Goal: Task Accomplishment & Management: Complete application form

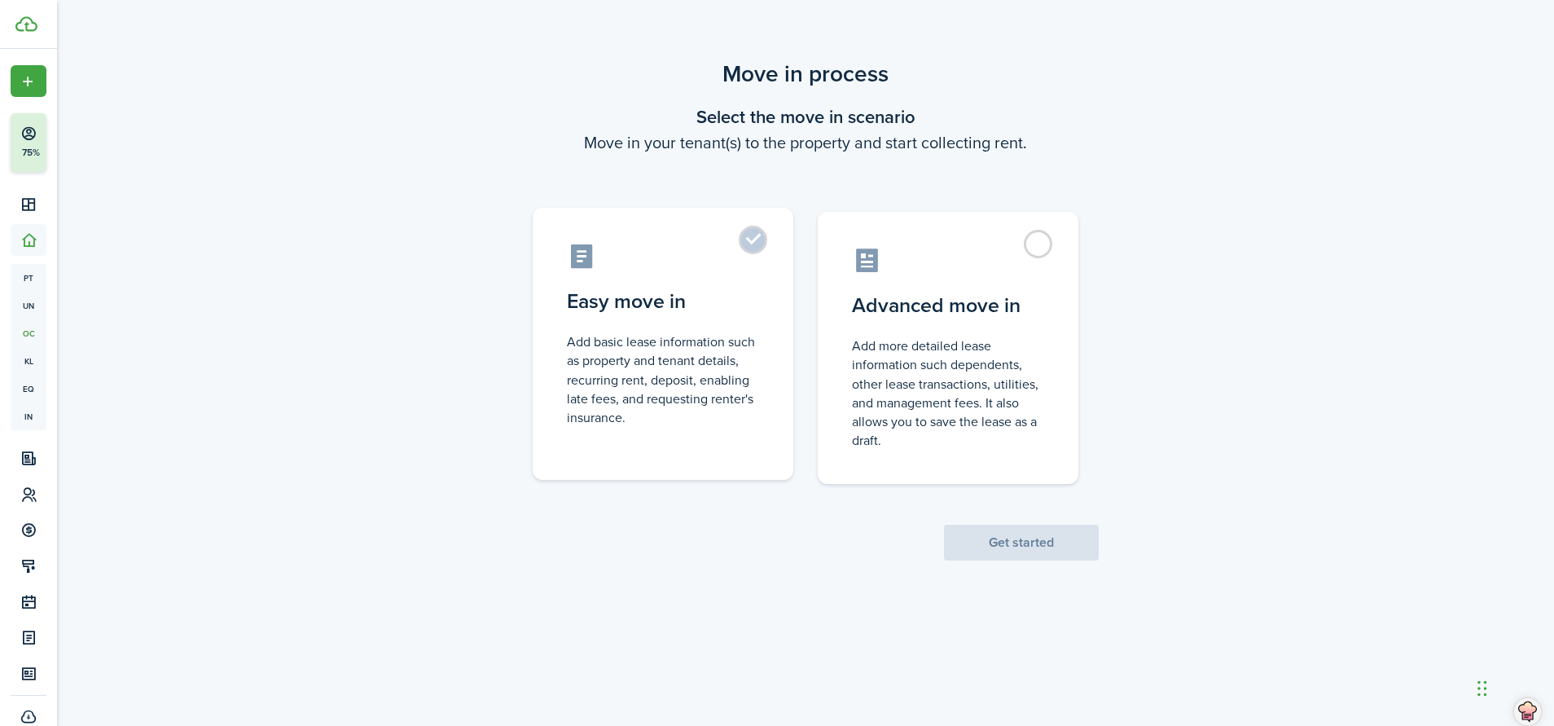
click at [762, 253] on label "Easy move in Add basic lease information such as property and tenant details, r…" at bounding box center [663, 344] width 261 height 272
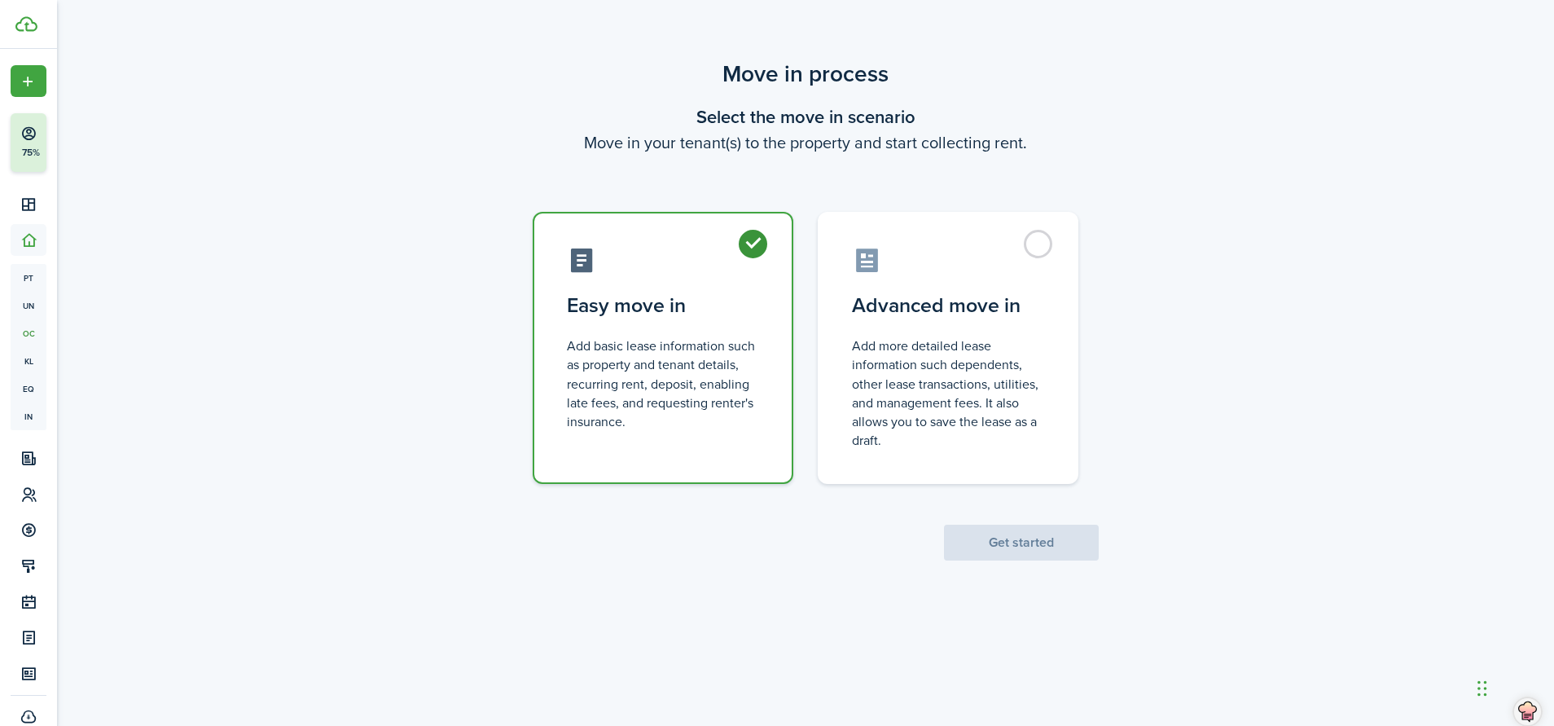
radio input "true"
click at [1016, 552] on button "Get started" at bounding box center [1021, 543] width 155 height 36
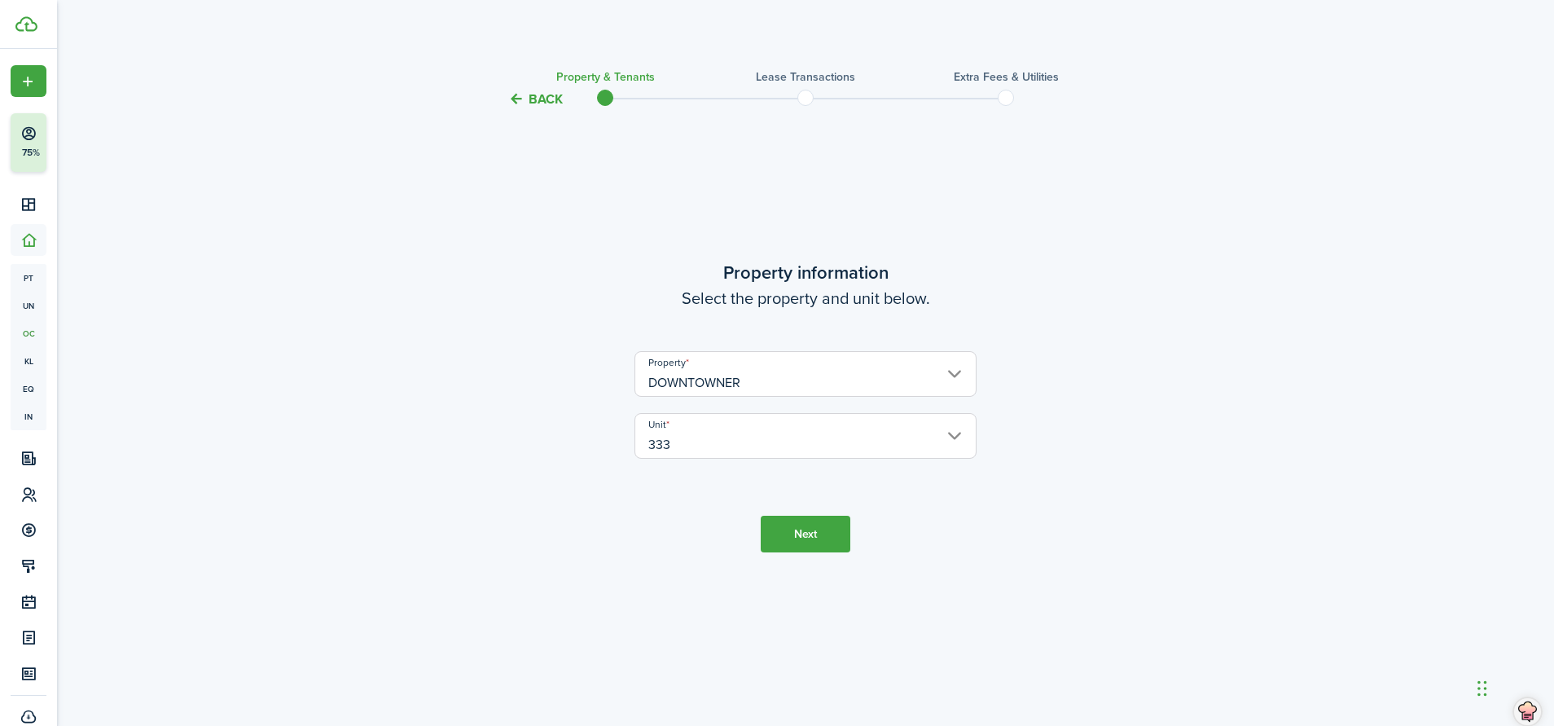
click at [815, 523] on button "Next" at bounding box center [806, 534] width 90 height 37
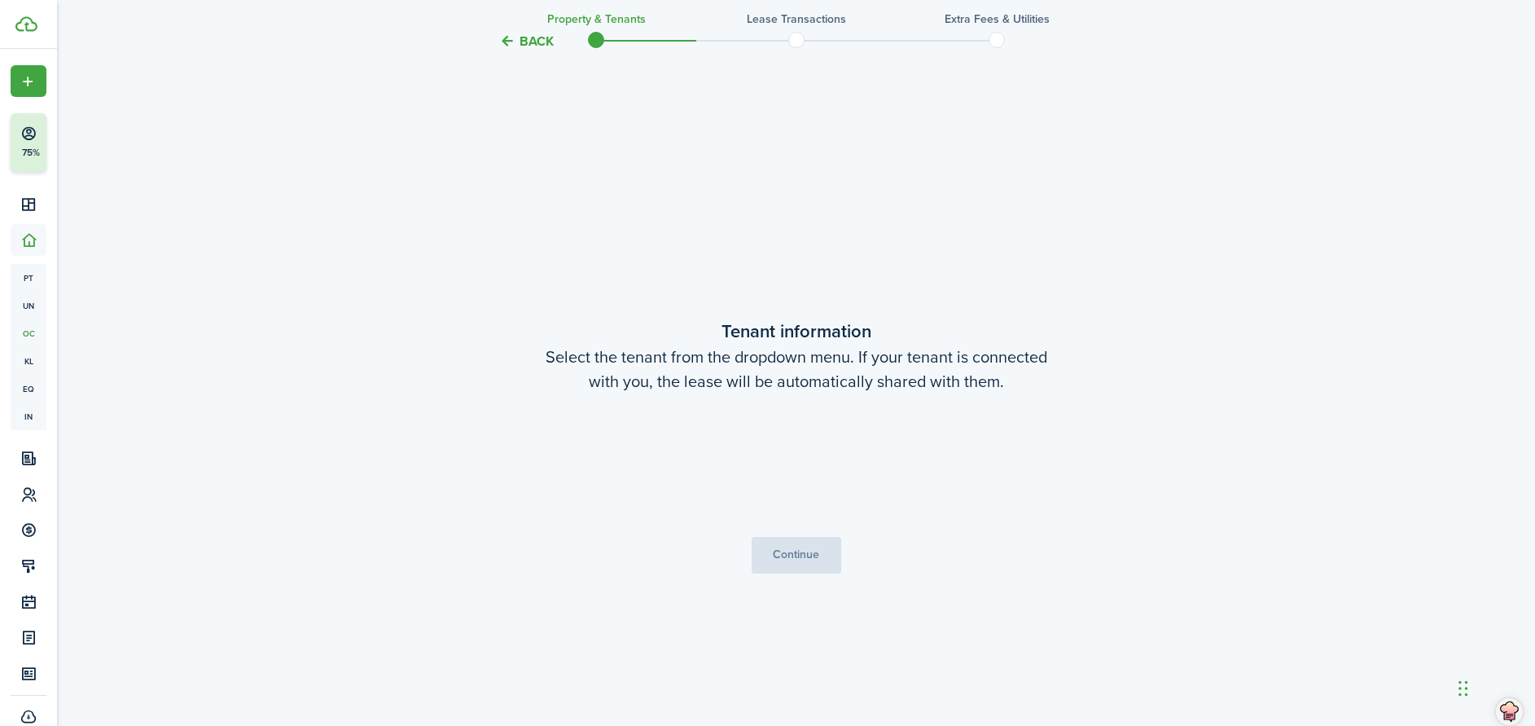
scroll to position [617, 0]
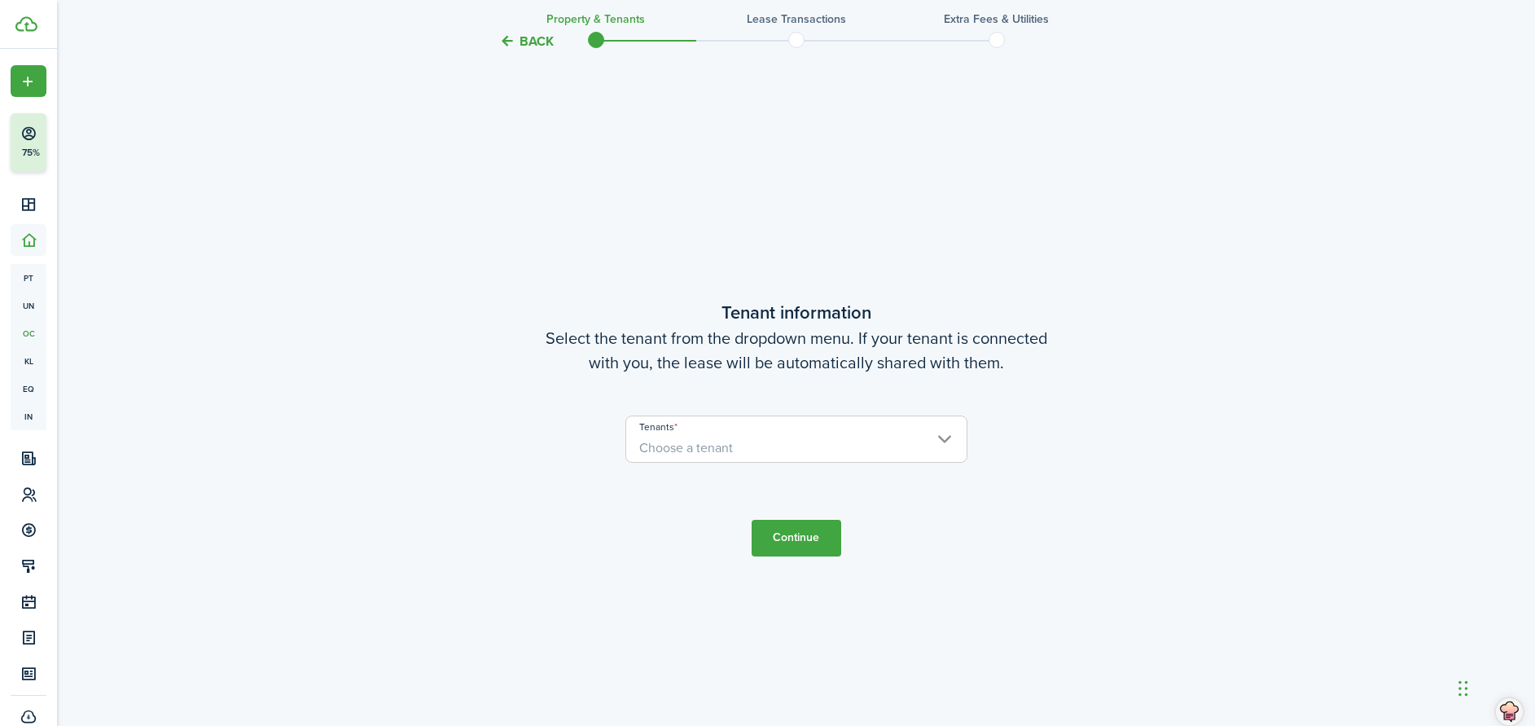
click at [881, 444] on span "Choose a tenant" at bounding box center [796, 448] width 340 height 28
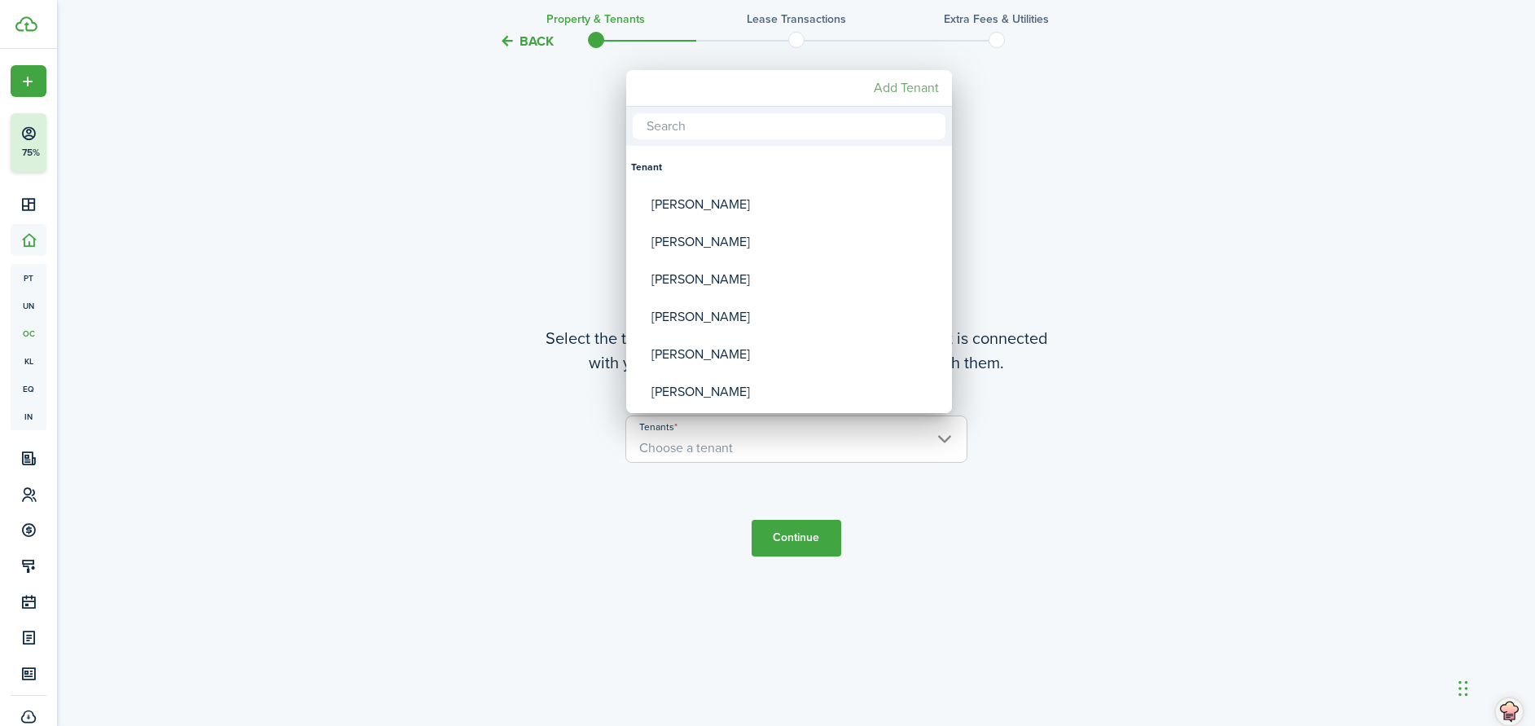
click at [916, 86] on mbsc-button "Add Tenant" at bounding box center [906, 87] width 78 height 29
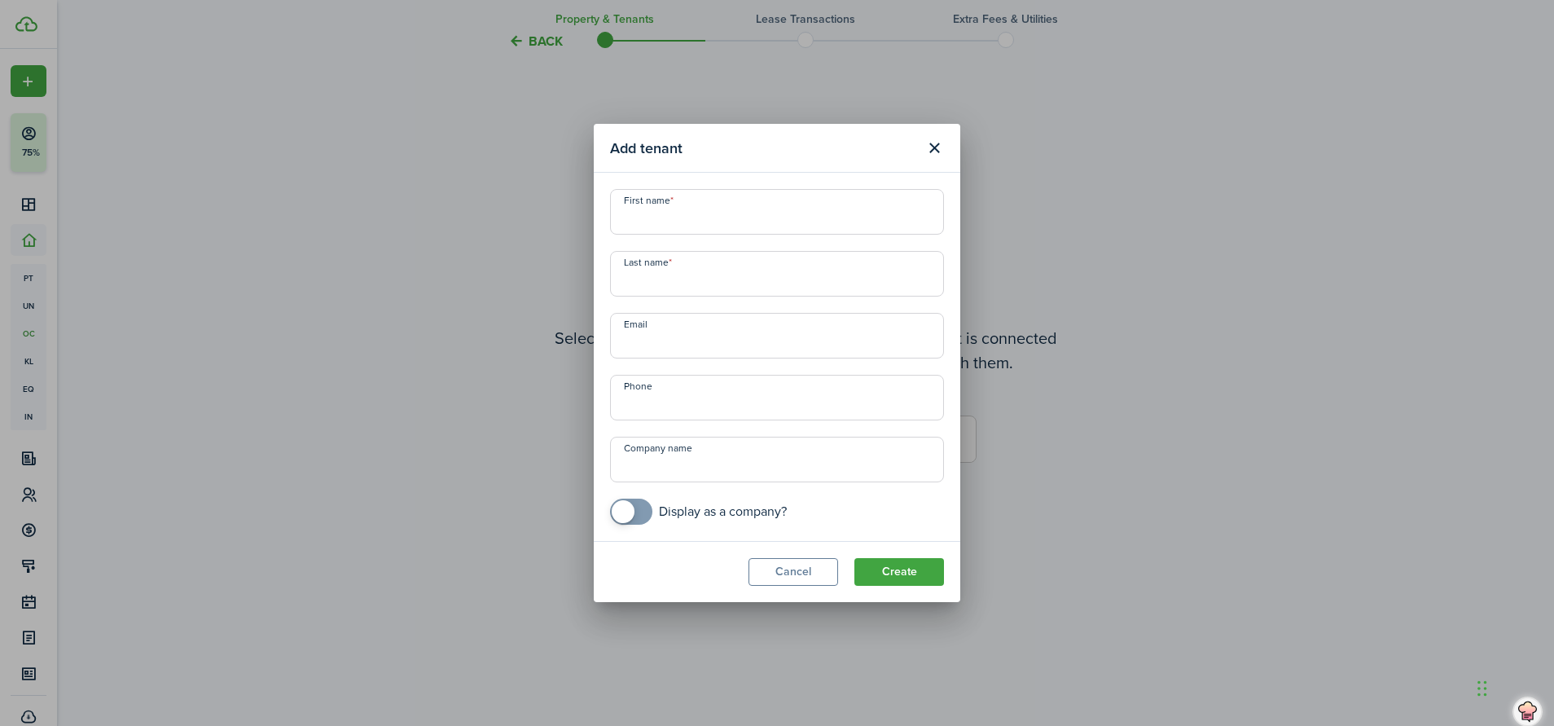
click at [703, 233] on input "First name" at bounding box center [777, 212] width 334 height 46
type input "[PERSON_NAME]"
click at [680, 260] on input "Last name" at bounding box center [777, 274] width 334 height 46
type input "[PERSON_NAME]"
click at [659, 412] on input "+1" at bounding box center [777, 398] width 334 height 46
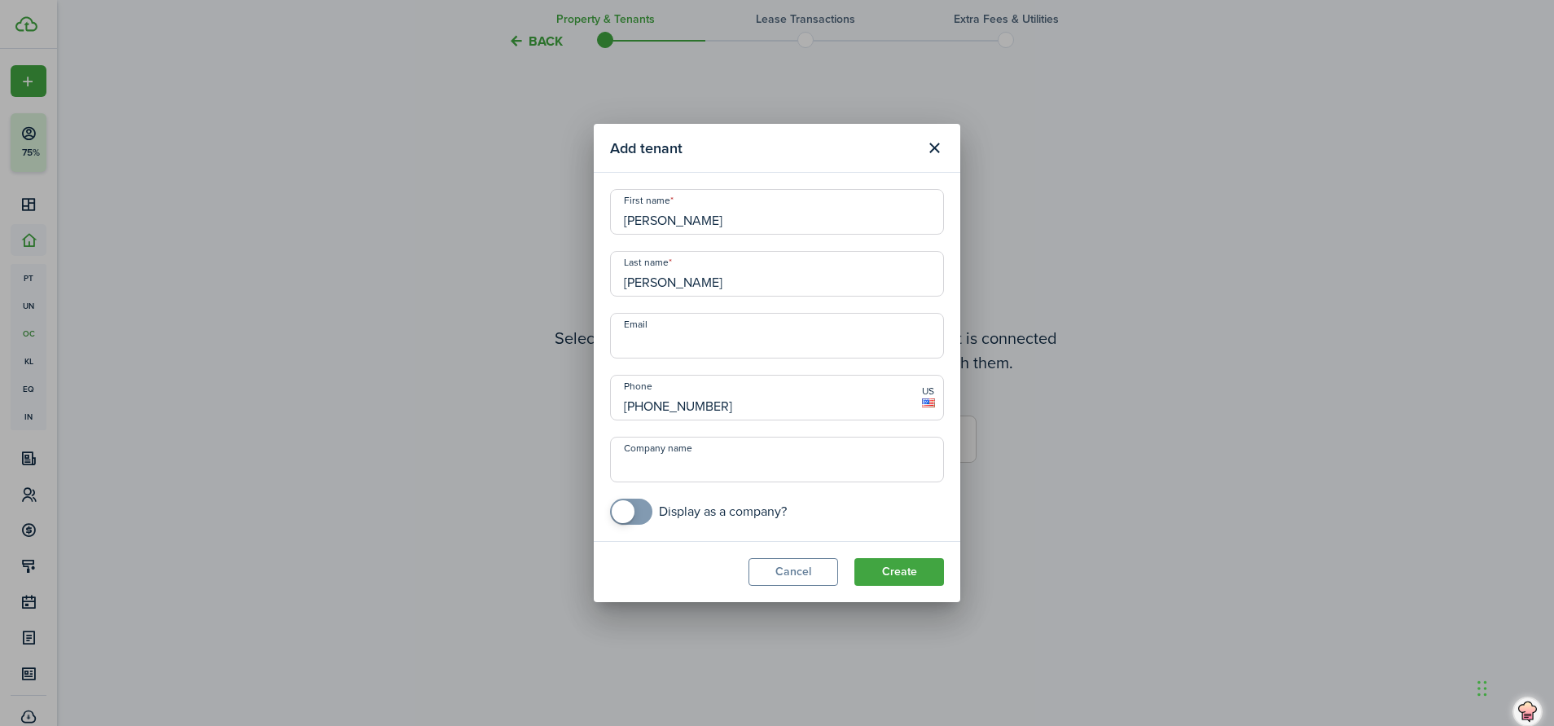
type input "[PHONE_NUMBER]"
click at [891, 555] on modal-footer "Cancel Create" at bounding box center [777, 571] width 367 height 61
click at [885, 570] on button "Create" at bounding box center [899, 572] width 90 height 28
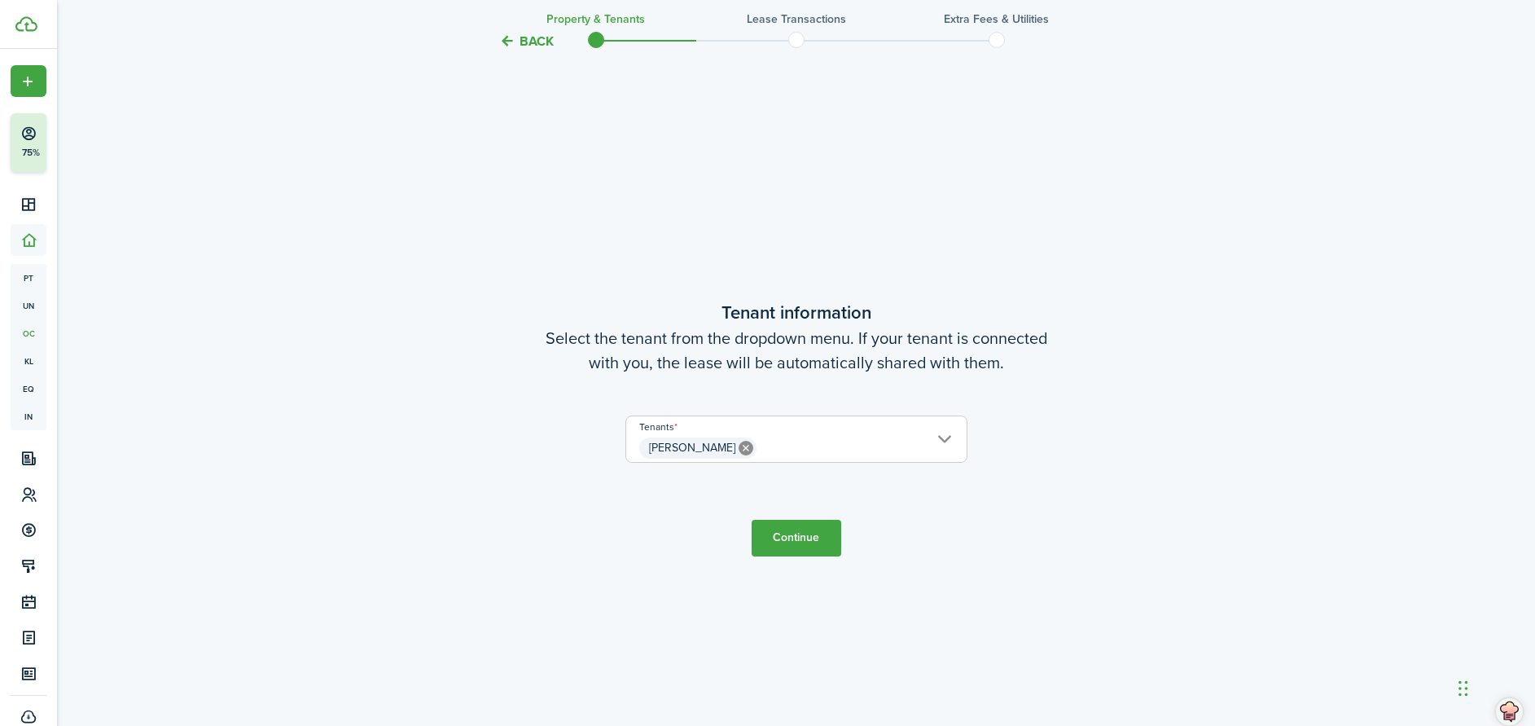
click at [798, 522] on button "Continue" at bounding box center [797, 538] width 90 height 37
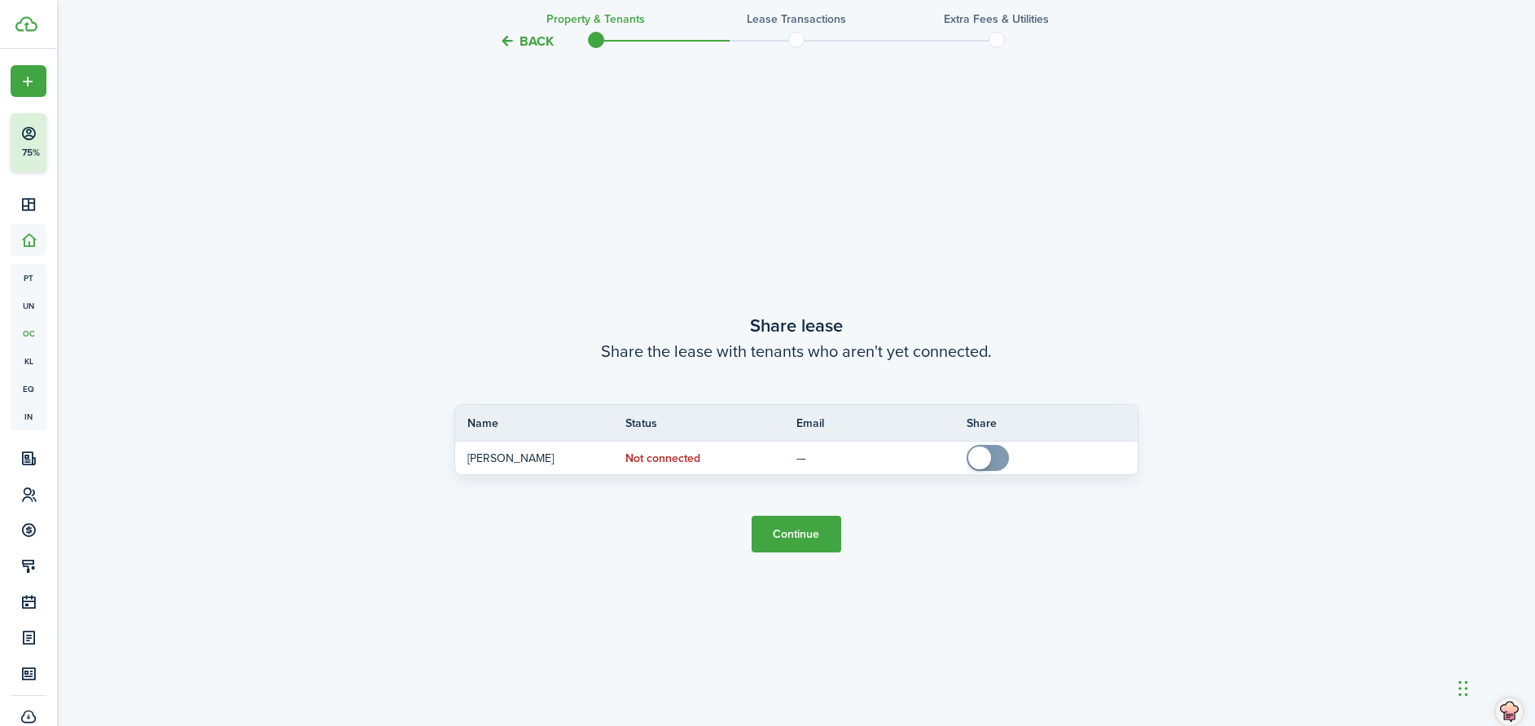
scroll to position [1342, 0]
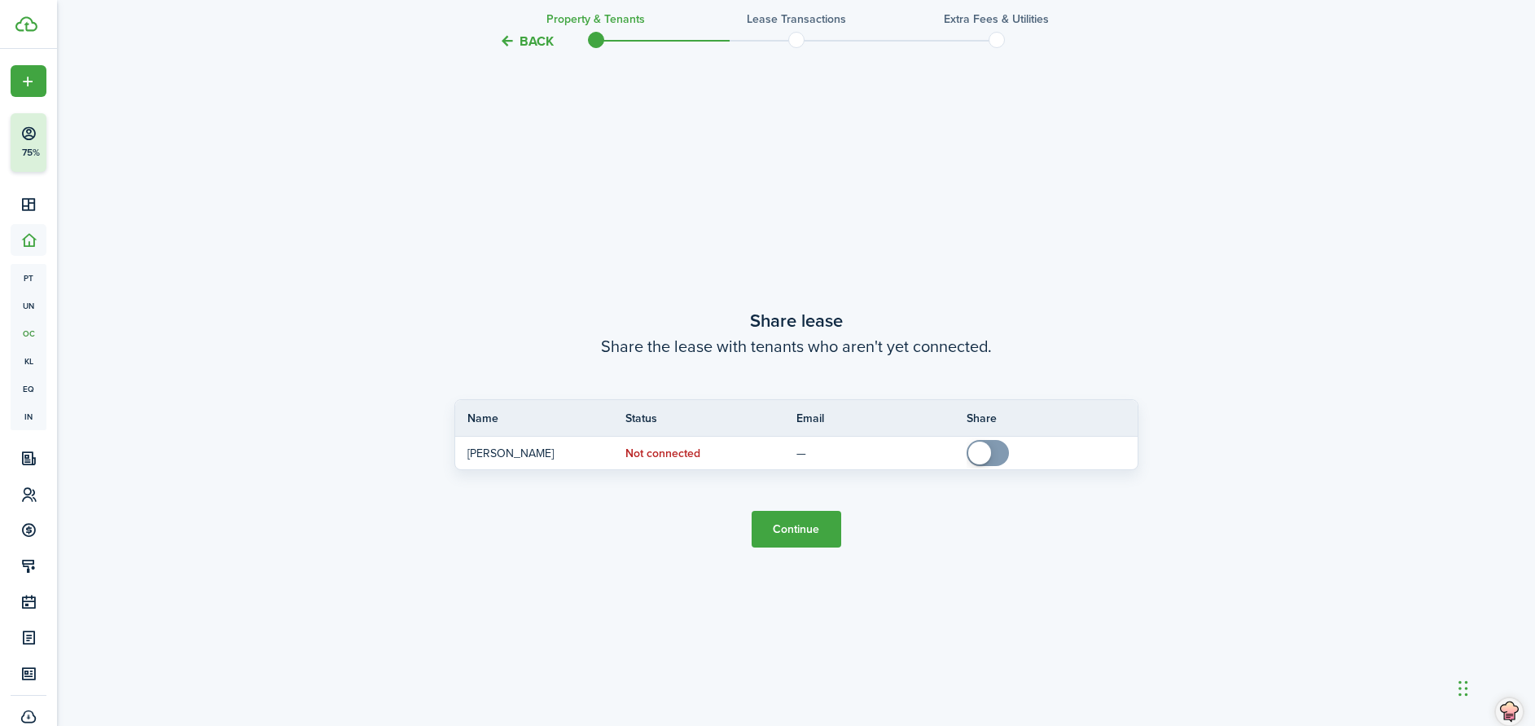
click at [771, 516] on button "Continue" at bounding box center [797, 529] width 90 height 37
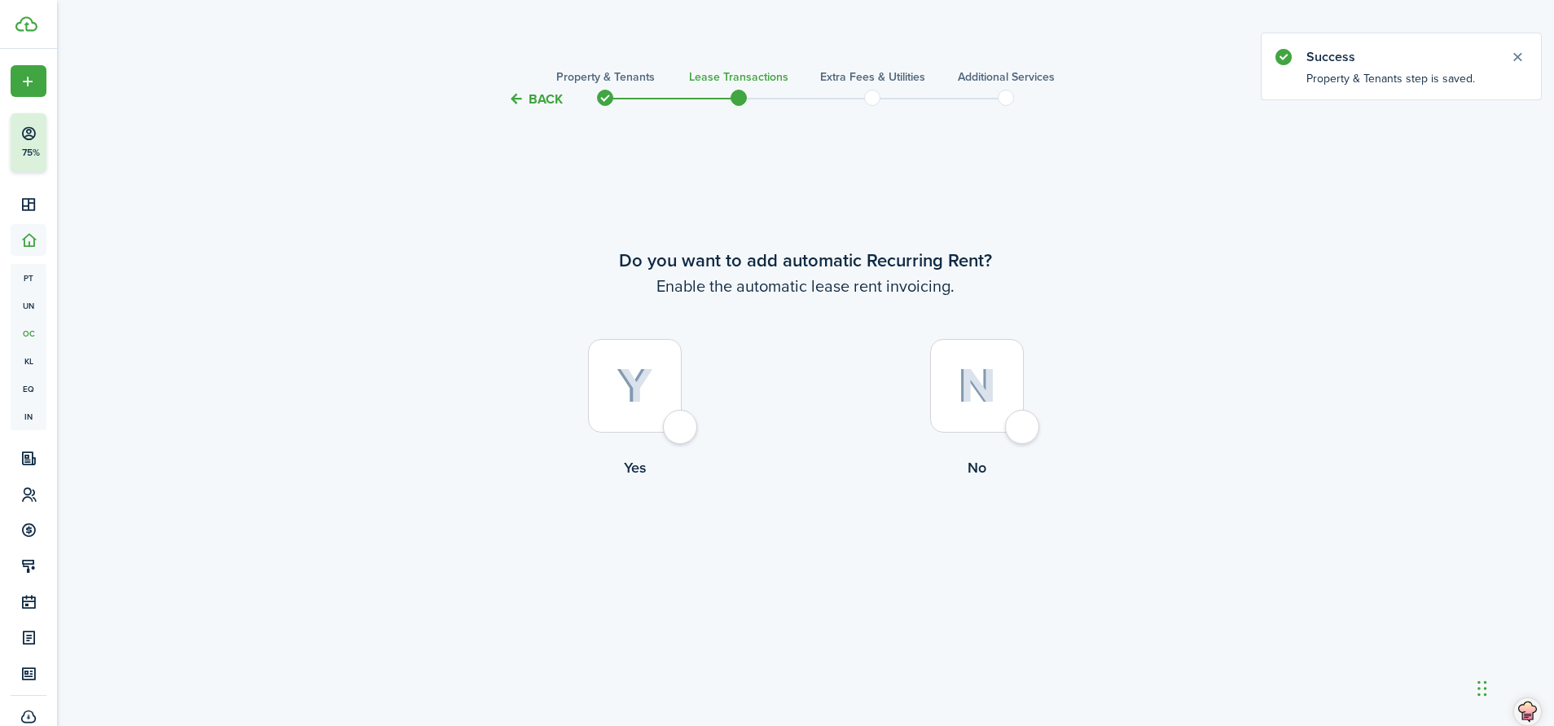
click at [669, 419] on div at bounding box center [635, 386] width 94 height 94
radio input "true"
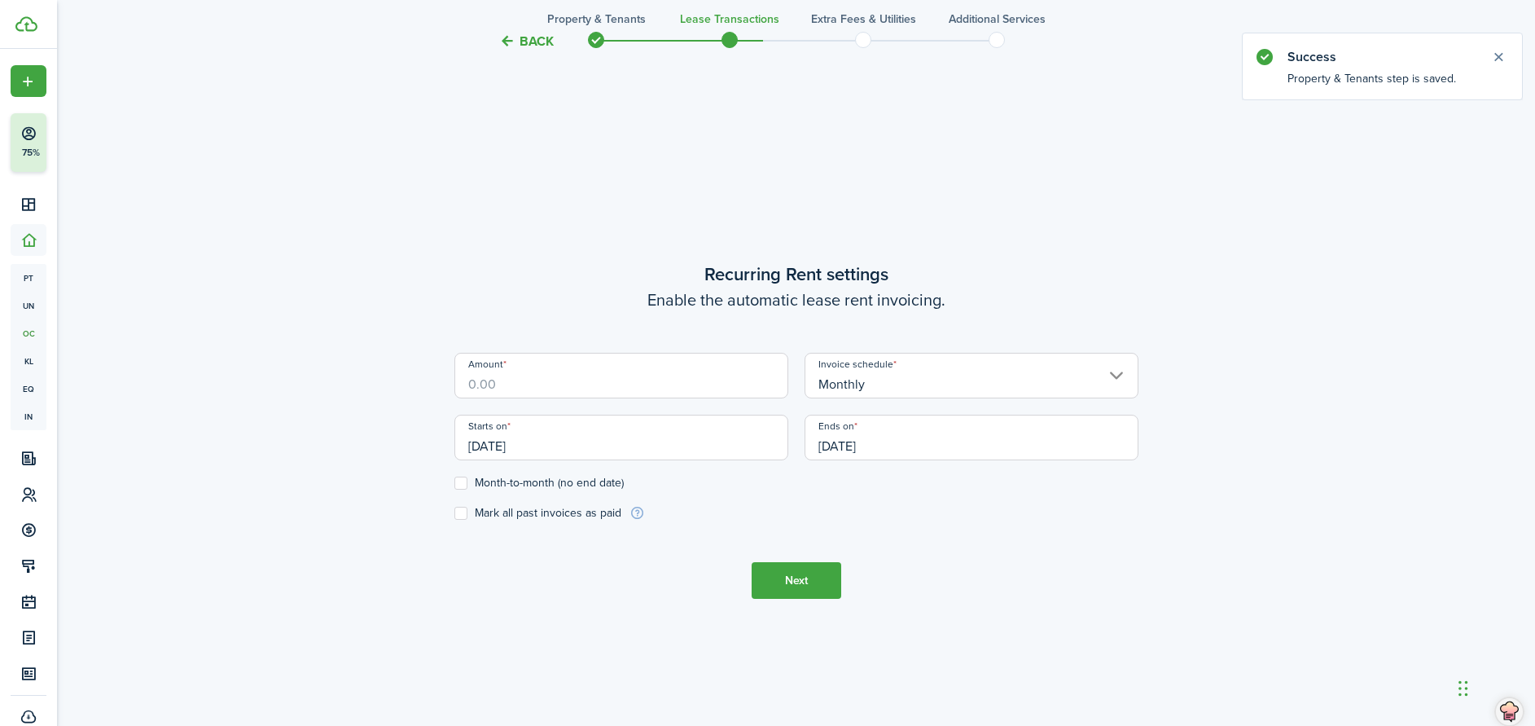
scroll to position [617, 0]
click at [507, 389] on input "Amount" at bounding box center [622, 373] width 334 height 46
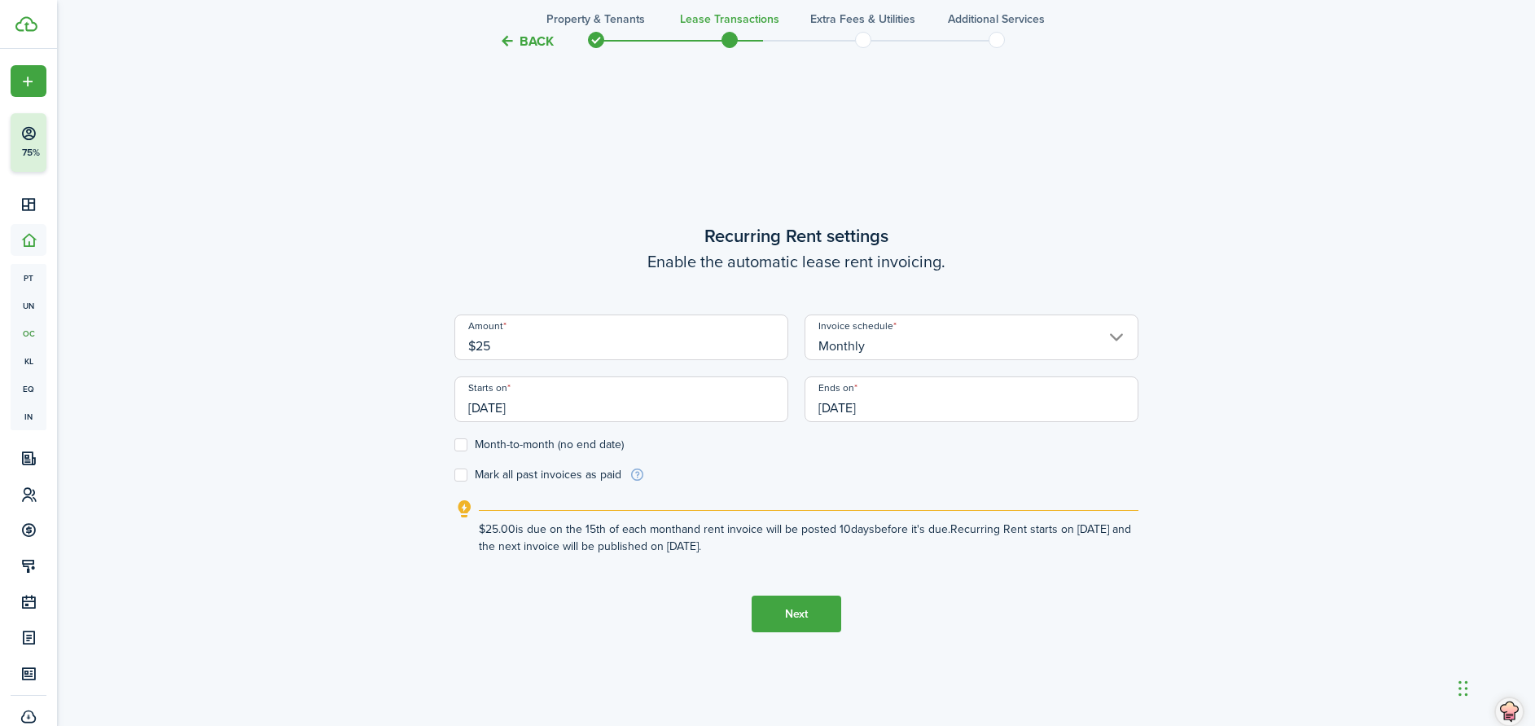
type input "$25.00"
click at [582, 411] on input "[DATE]" at bounding box center [622, 399] width 334 height 46
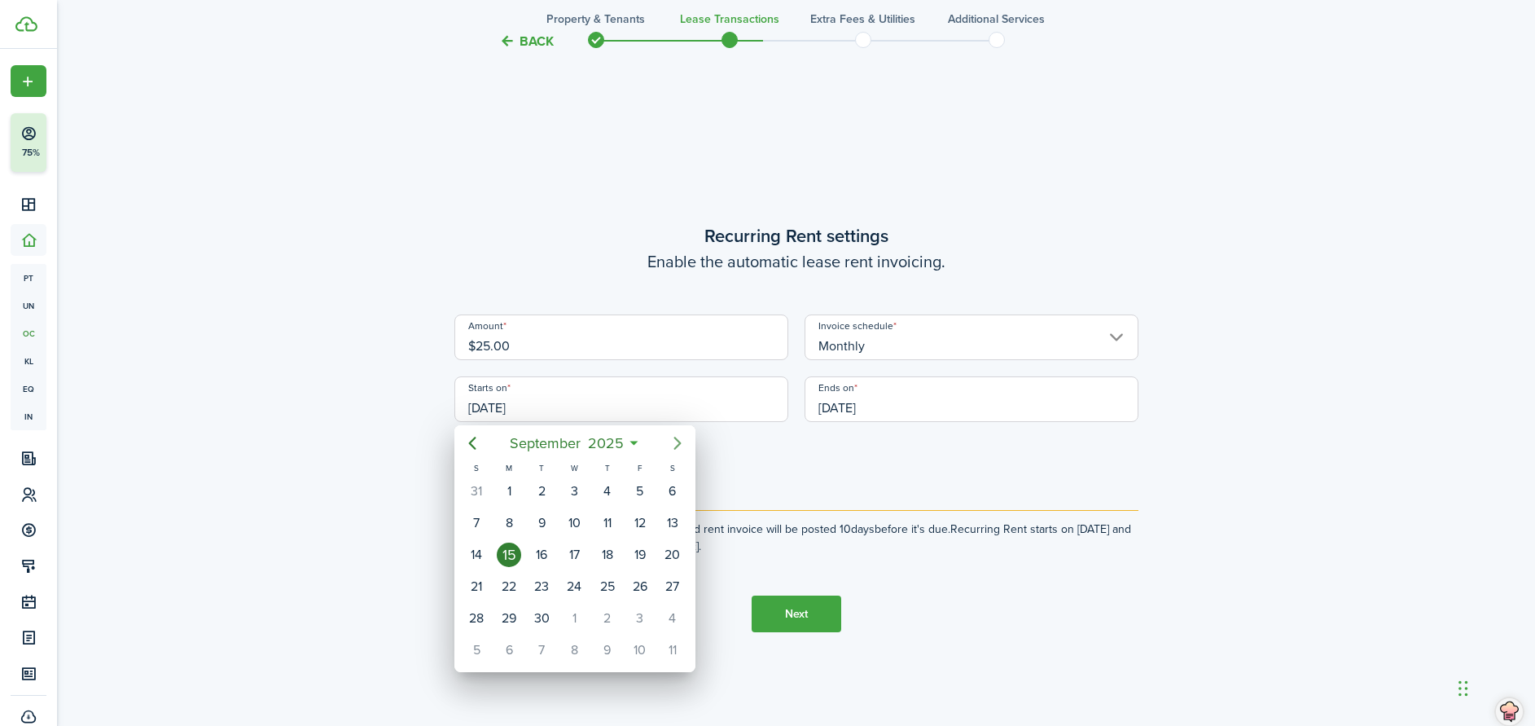
click at [676, 440] on icon "Next page" at bounding box center [677, 443] width 7 height 13
click at [569, 497] on div "1" at bounding box center [574, 491] width 24 height 24
type input "[DATE]"
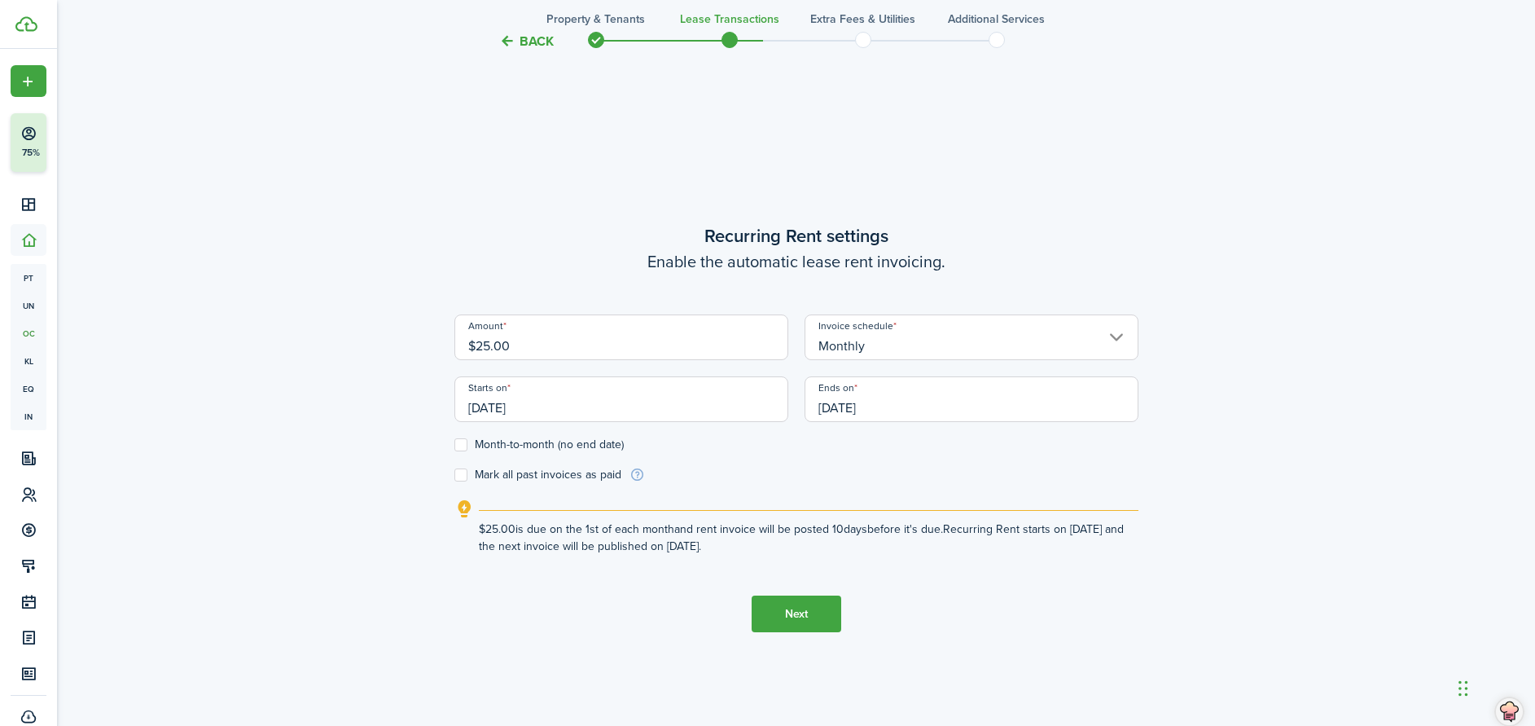
click at [467, 445] on label "Month-to-month (no end date)" at bounding box center [539, 444] width 169 height 13
click at [455, 445] on input "Month-to-month (no end date)" at bounding box center [454, 445] width 1 height 1
checkbox input "true"
click at [792, 614] on button "Next" at bounding box center [797, 613] width 90 height 37
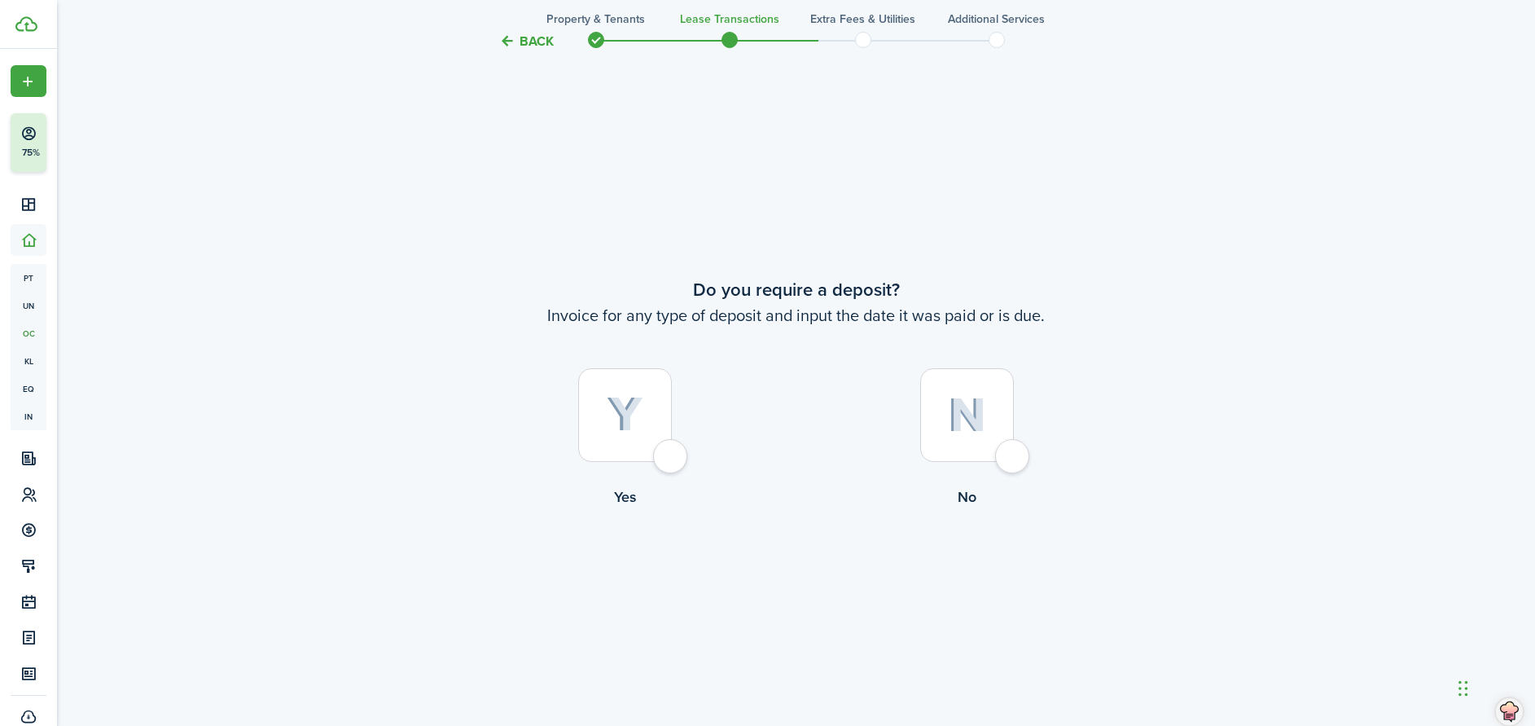
scroll to position [1342, 0]
click at [672, 446] on div at bounding box center [625, 408] width 94 height 94
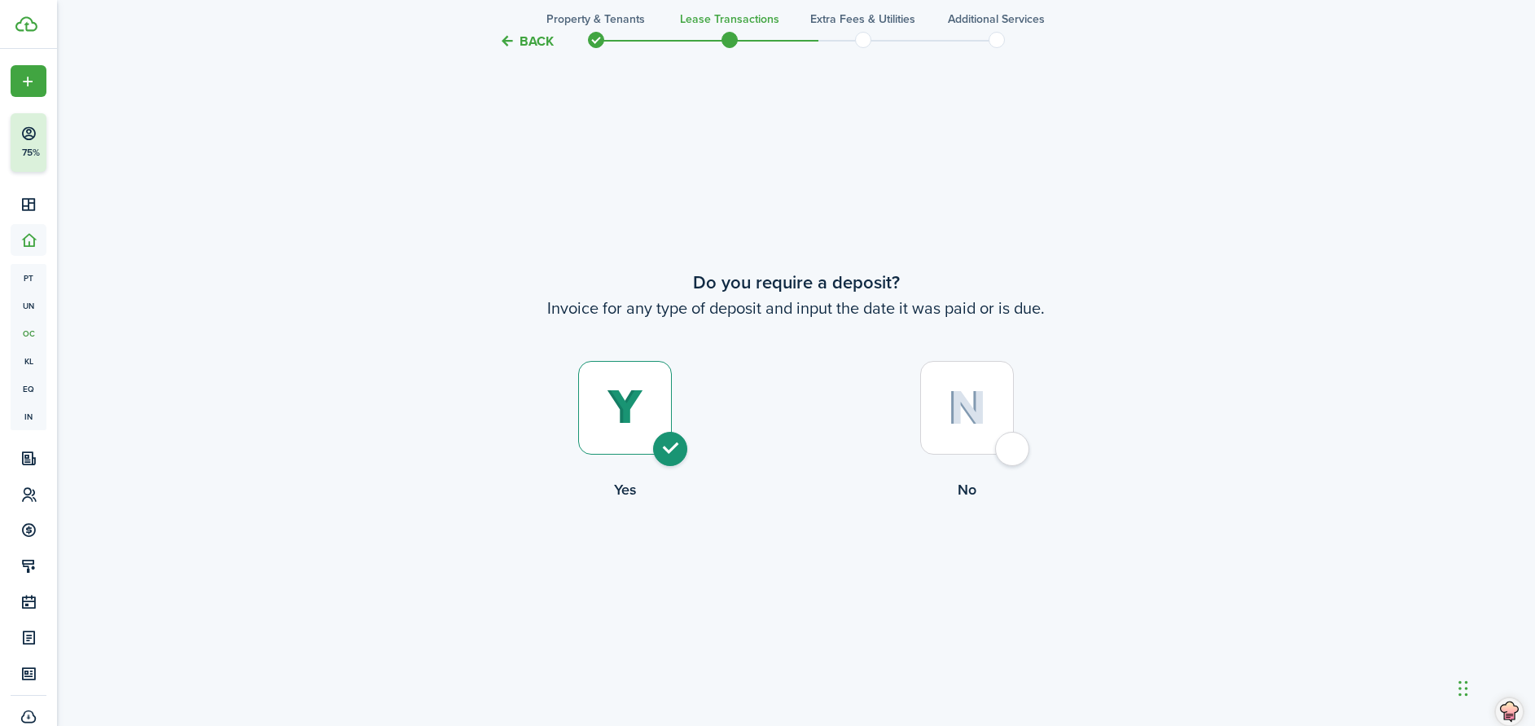
radio input "true"
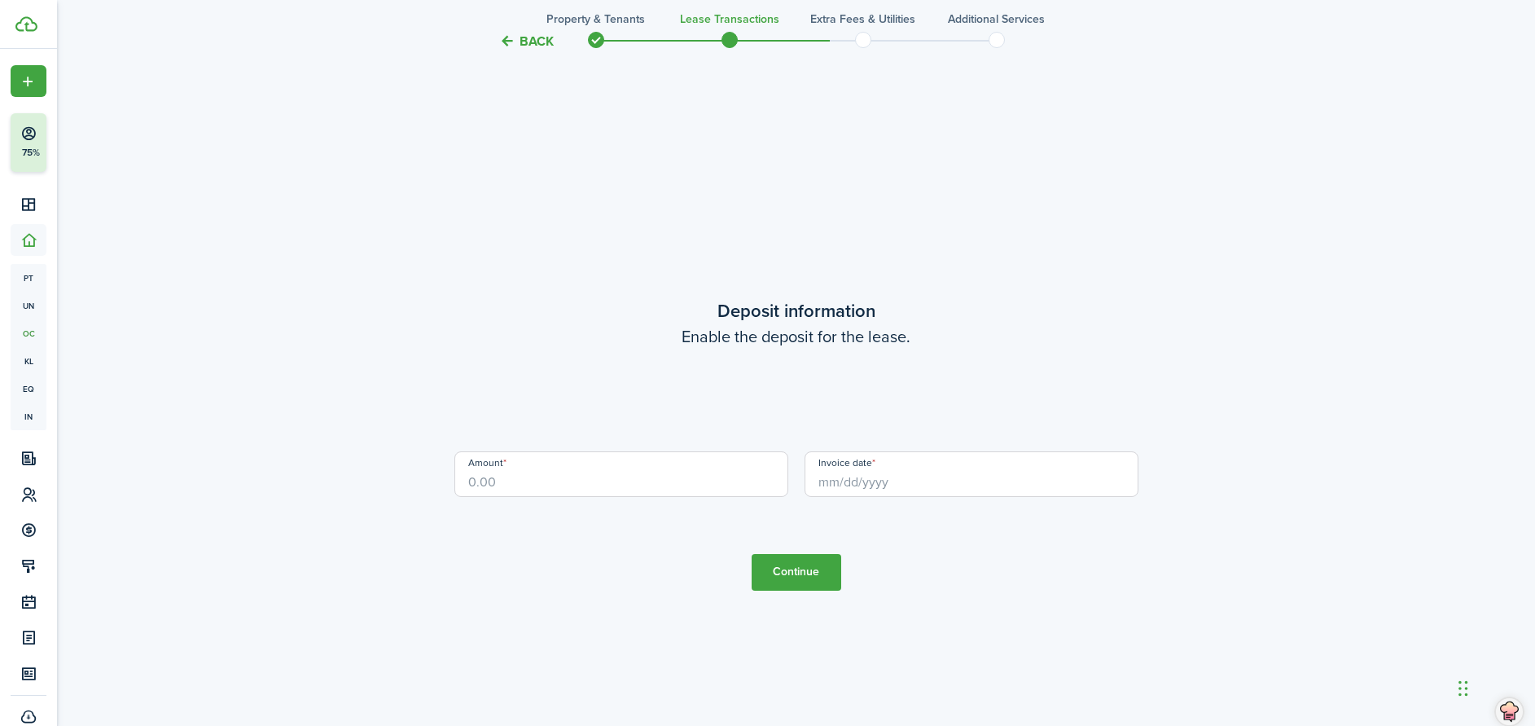
scroll to position [2068, 0]
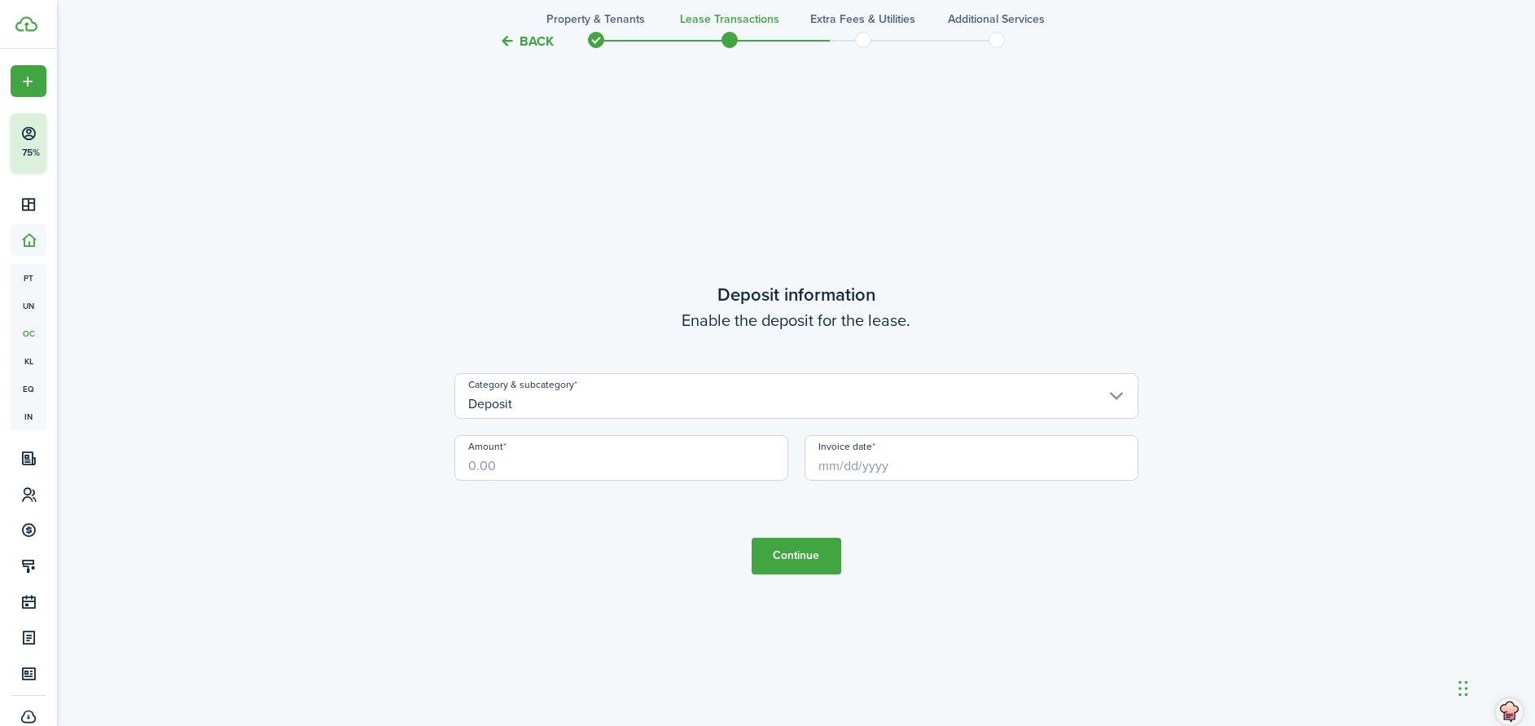
click at [578, 461] on input "Amount" at bounding box center [622, 458] width 334 height 46
type input "$25.00"
click at [943, 520] on tc-wizard-step "Deposit information Enable the deposit for the lease. Category & subcategory De…" at bounding box center [797, 427] width 684 height 726
click at [841, 468] on input "Invoice date" at bounding box center [972, 458] width 334 height 46
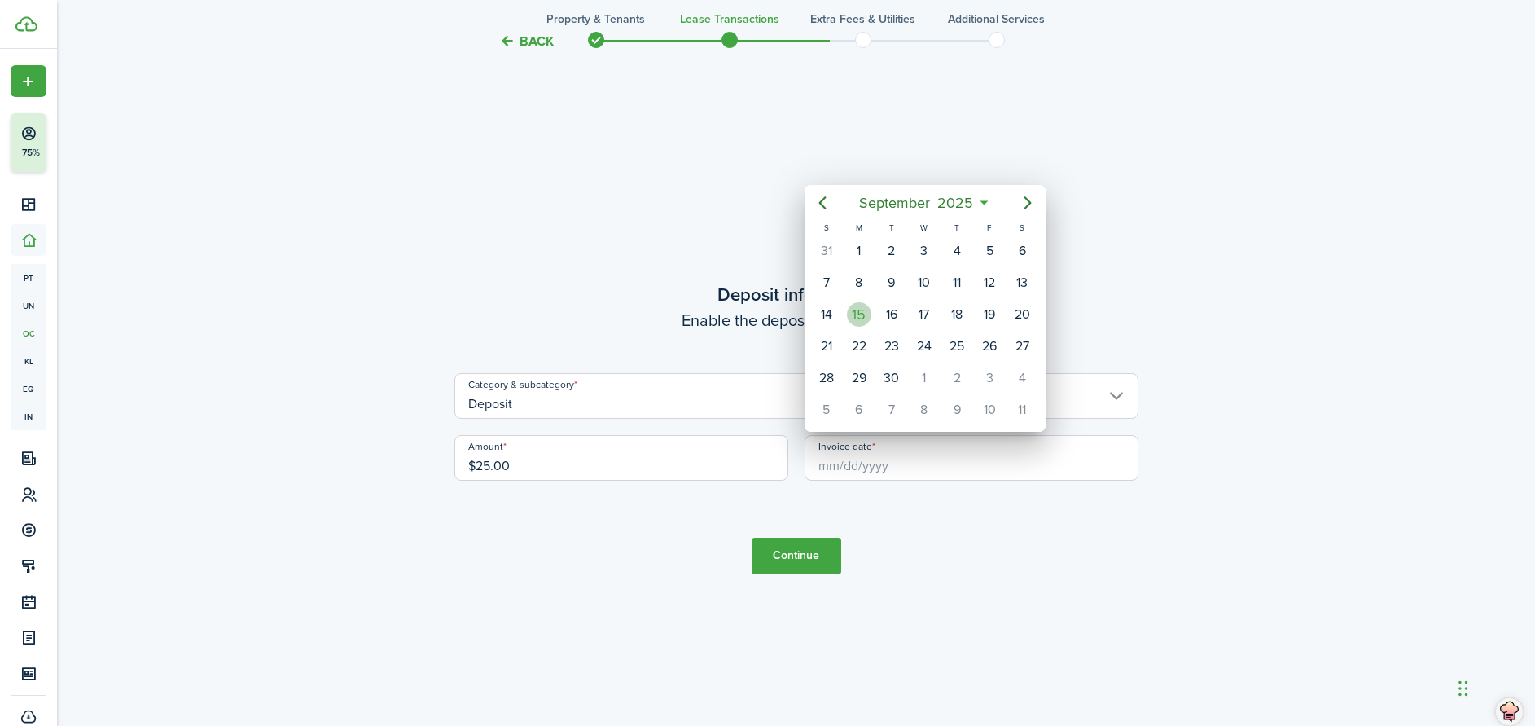
click at [860, 313] on div "15" at bounding box center [859, 314] width 24 height 24
type input "[DATE]"
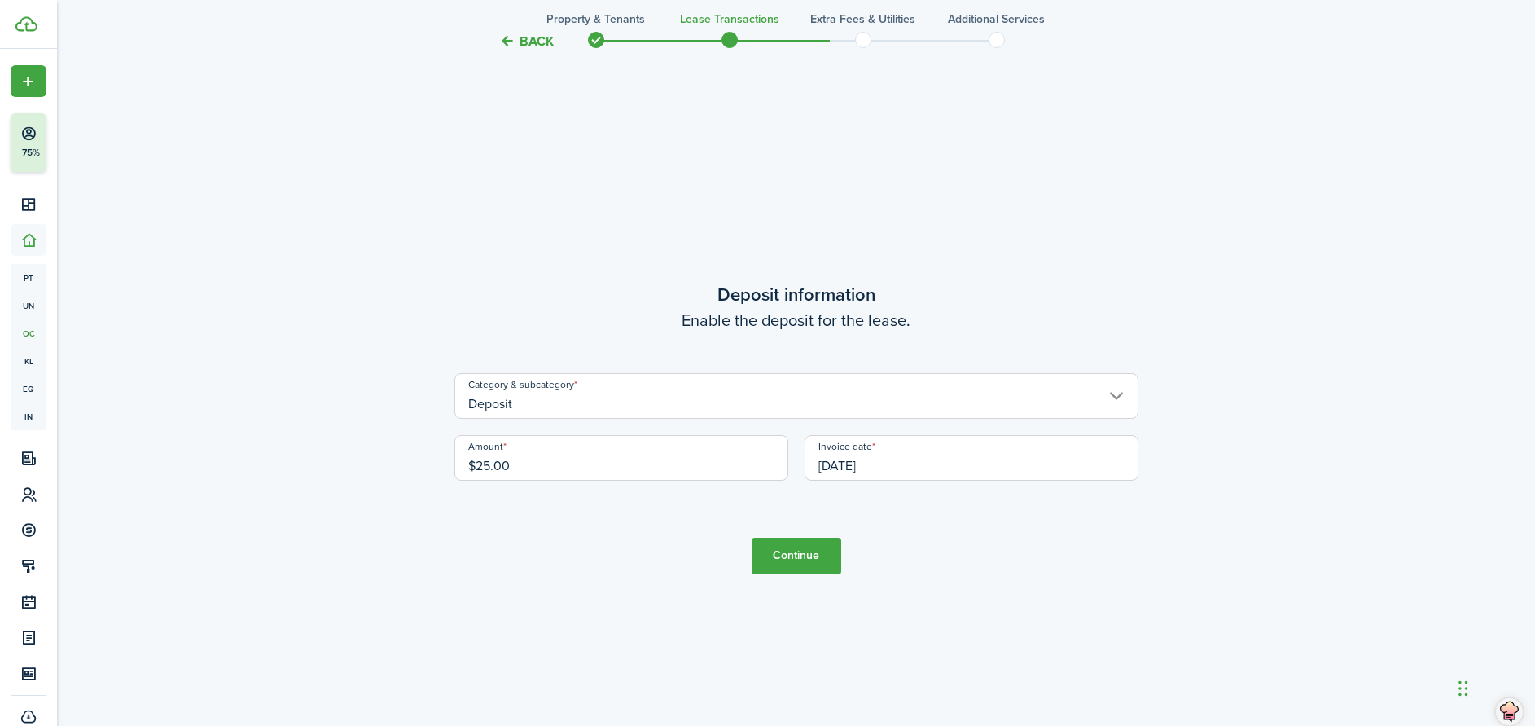
click at [808, 547] on button "Continue" at bounding box center [797, 556] width 90 height 37
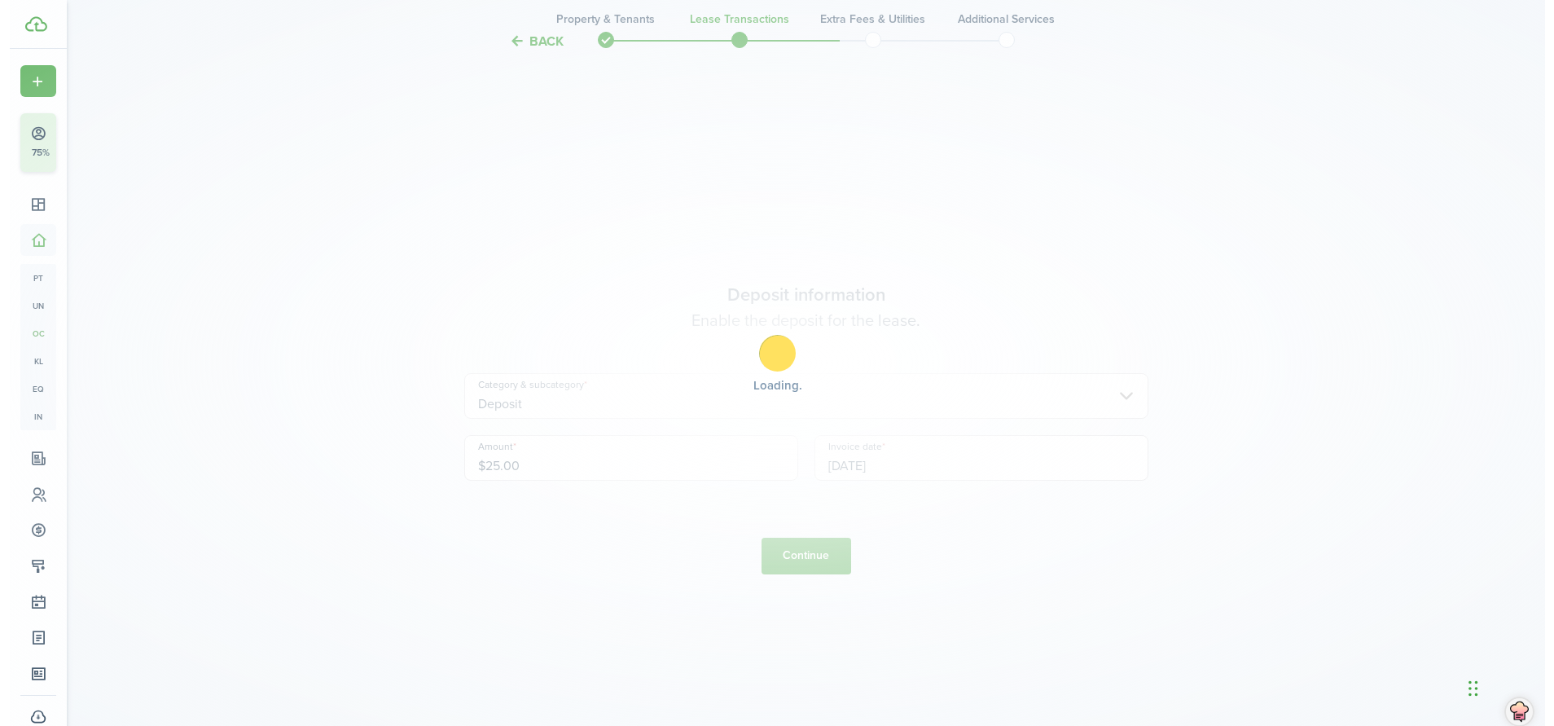
scroll to position [0, 0]
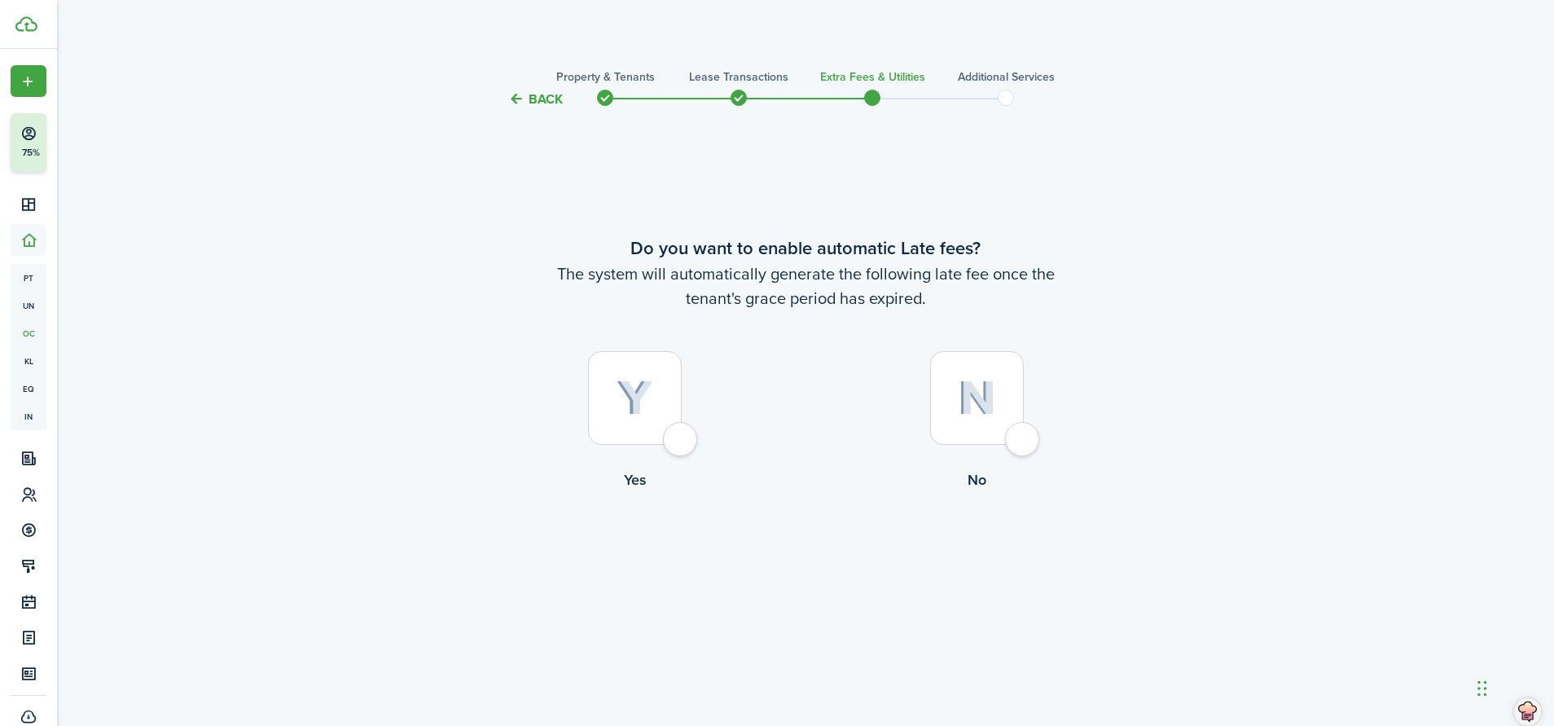
click at [1039, 448] on label "No" at bounding box center [977, 424] width 342 height 147
radio input "true"
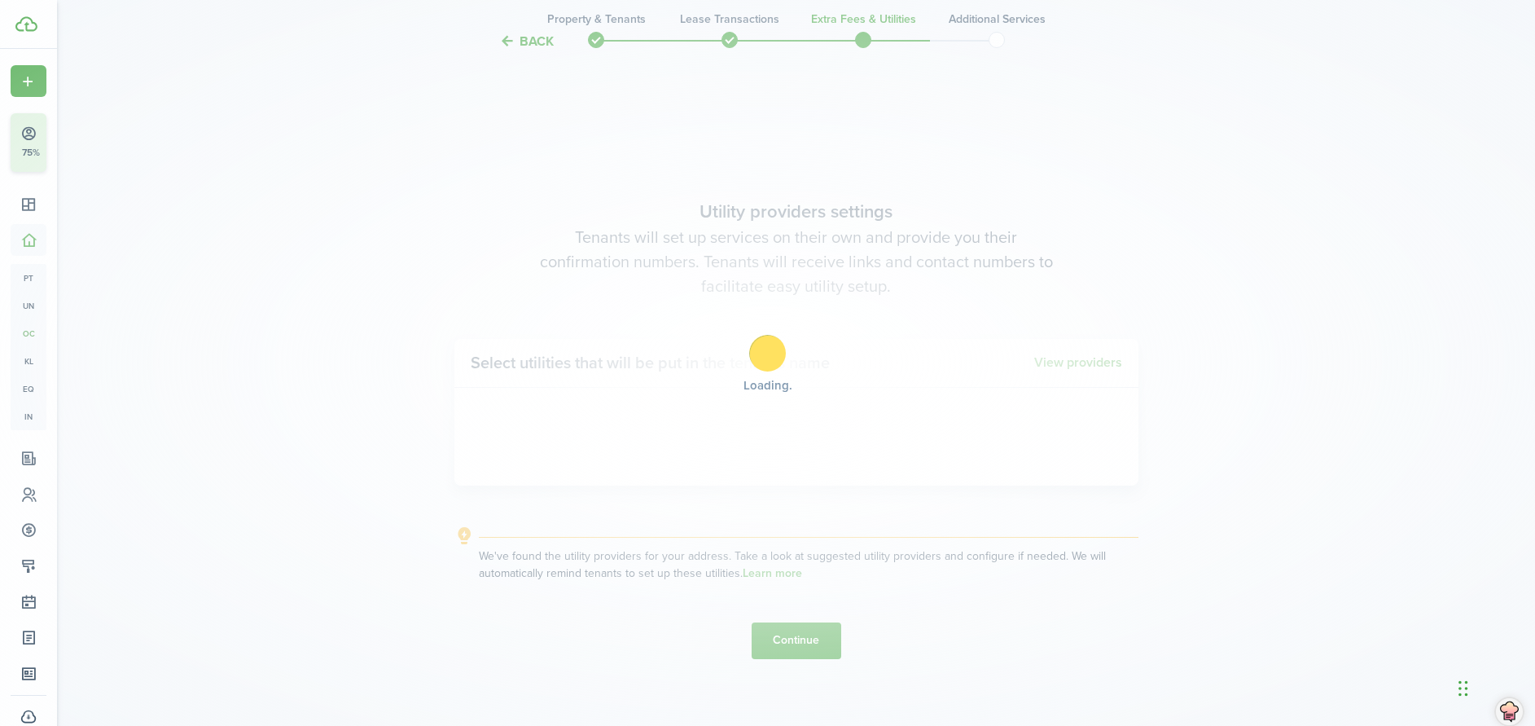
scroll to position [617, 0]
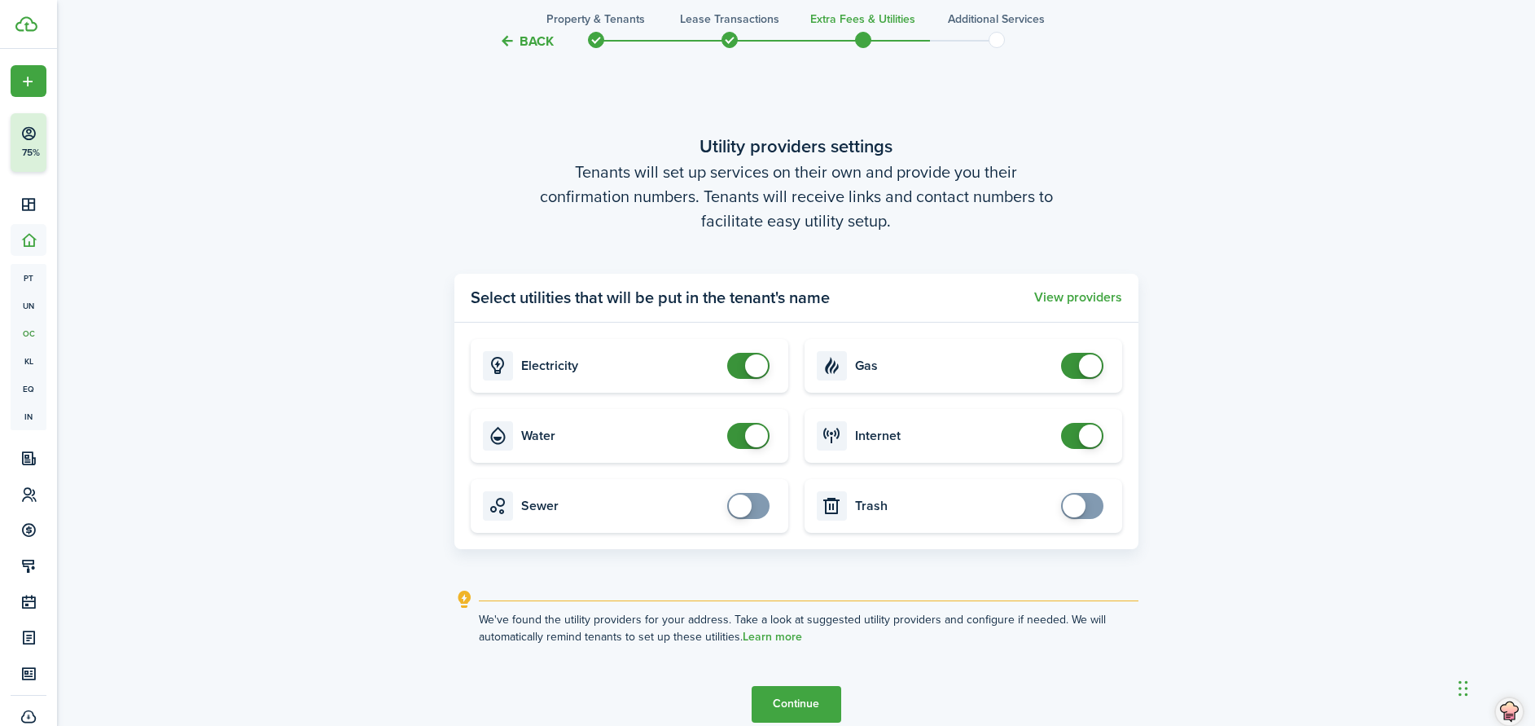
checkbox input "false"
click at [756, 358] on span at bounding box center [756, 365] width 23 height 23
click at [756, 416] on card "Water" at bounding box center [630, 436] width 318 height 54
checkbox input "false"
click at [755, 437] on span at bounding box center [756, 435] width 23 height 23
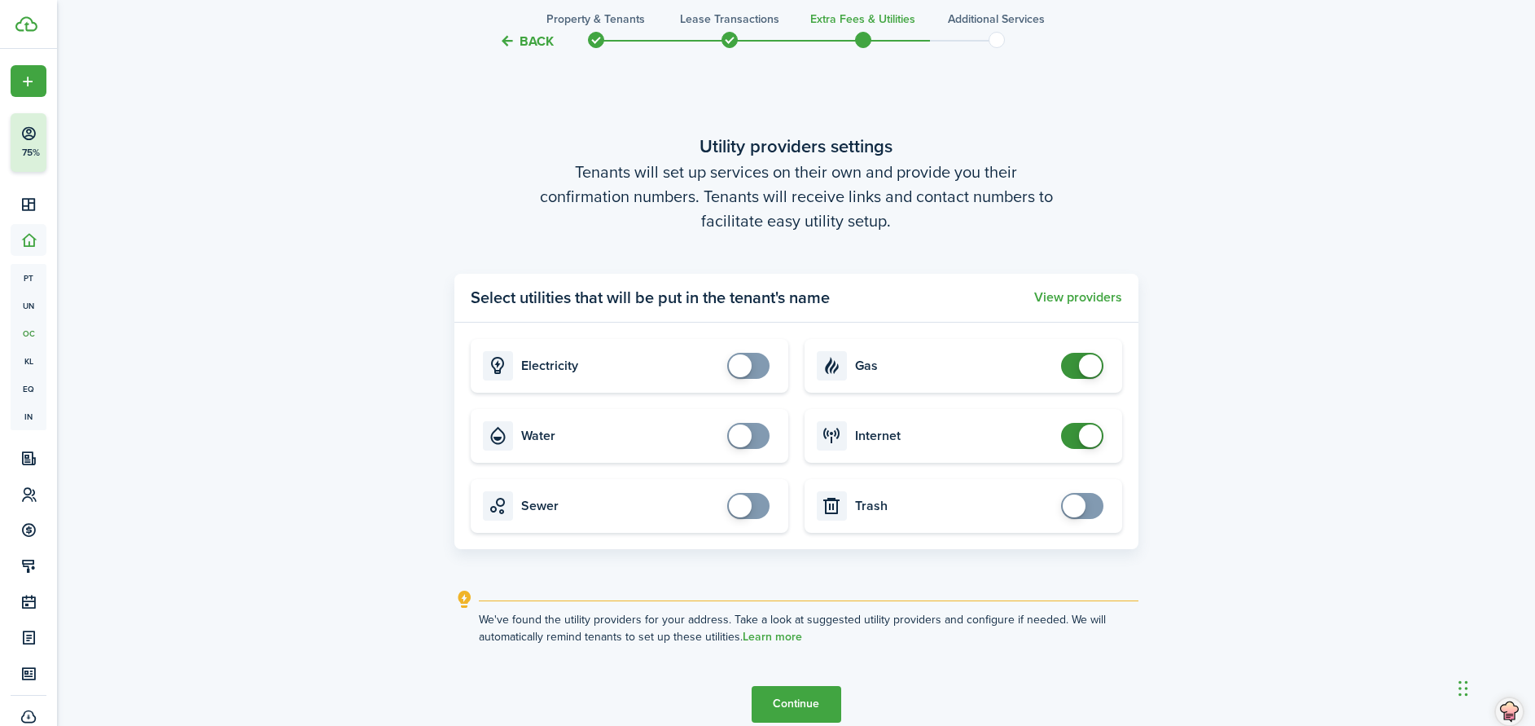
checkbox input "false"
click at [1093, 372] on span at bounding box center [1090, 365] width 23 height 23
checkbox input "false"
click at [1096, 428] on span at bounding box center [1090, 435] width 23 height 23
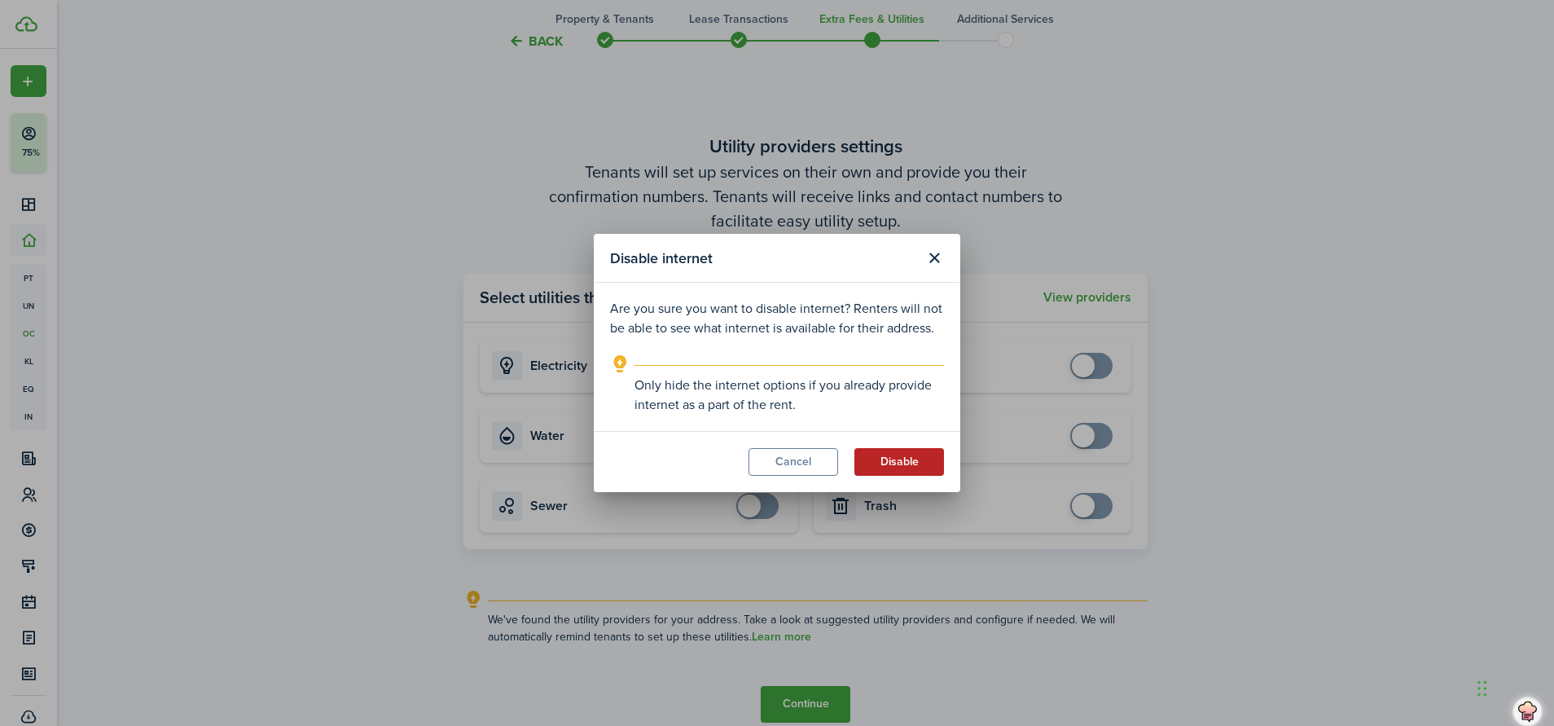
click at [924, 453] on button "Disable" at bounding box center [899, 462] width 90 height 28
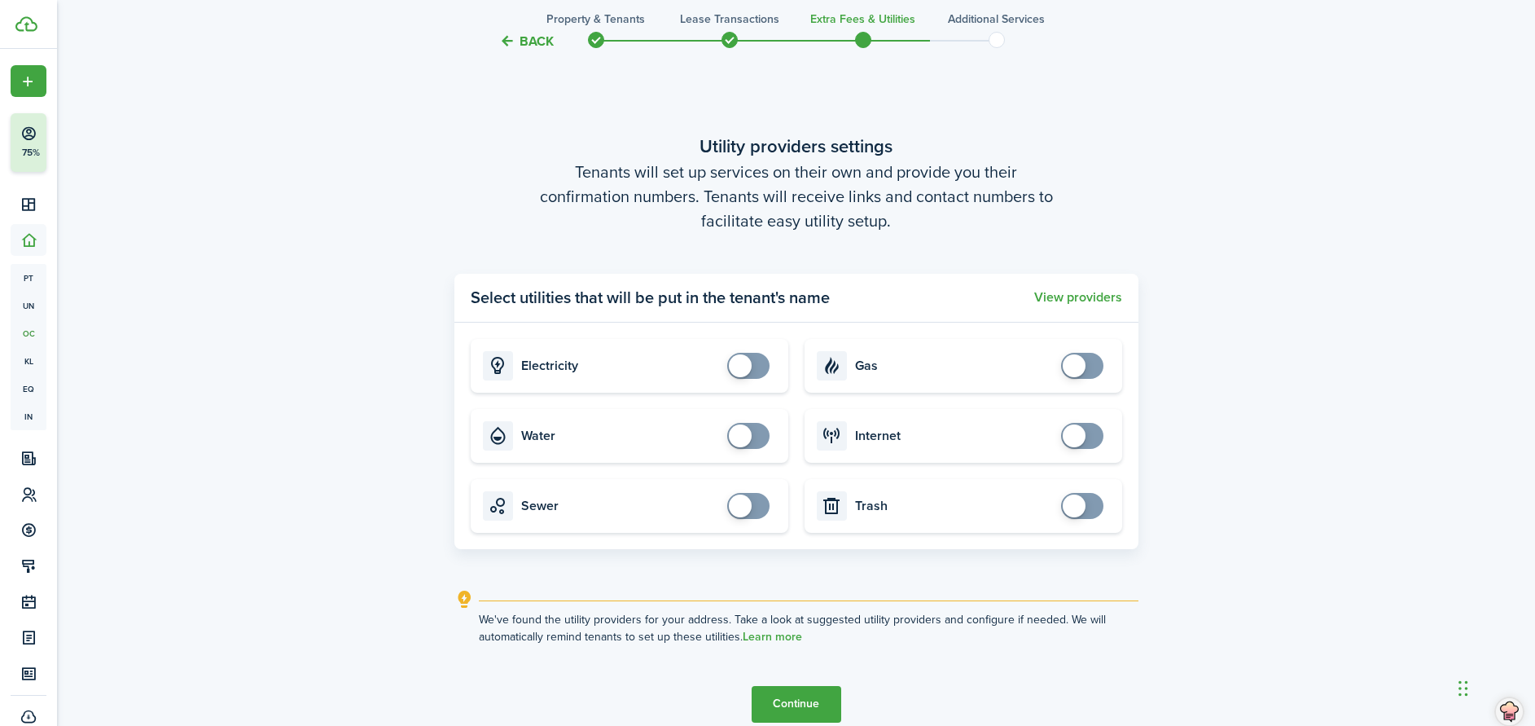
click at [815, 699] on button "Continue" at bounding box center [797, 704] width 90 height 37
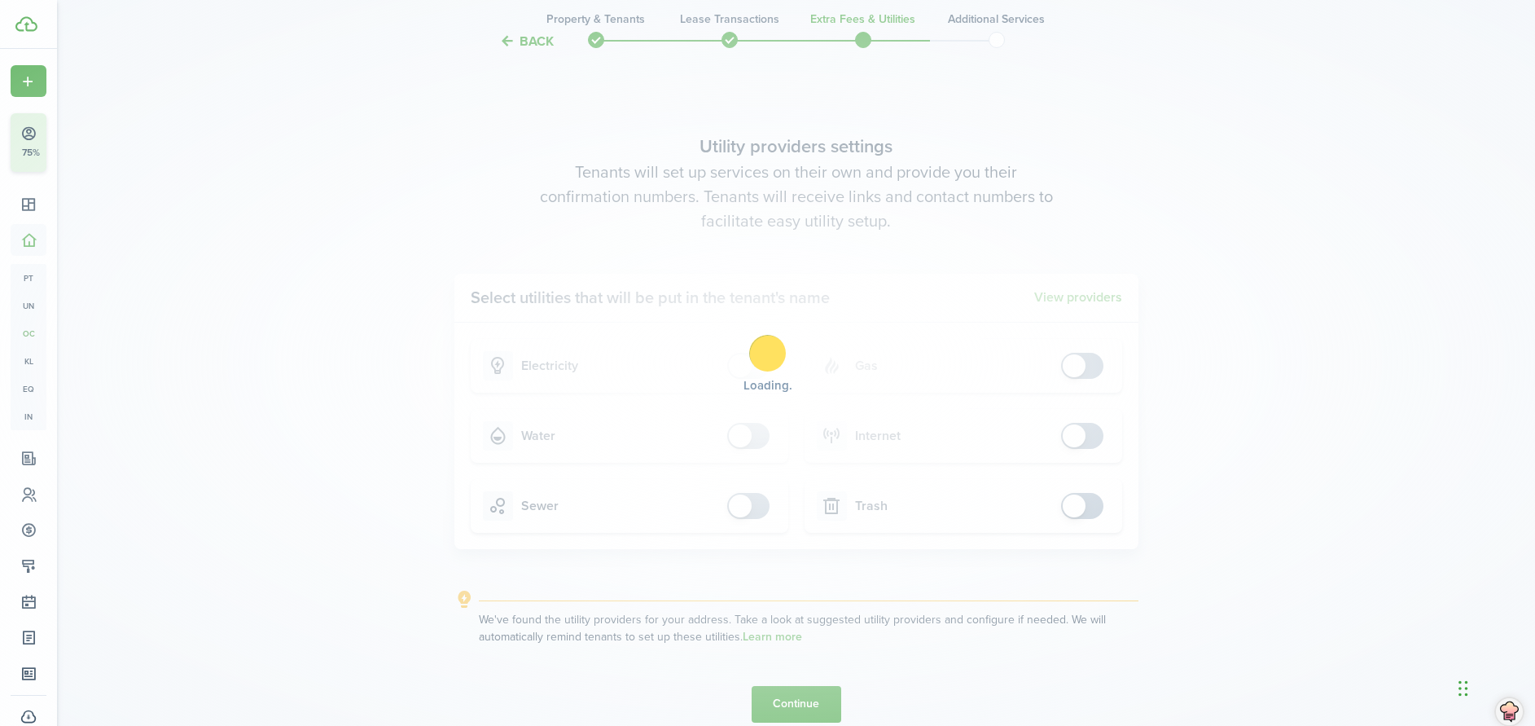
scroll to position [0, 0]
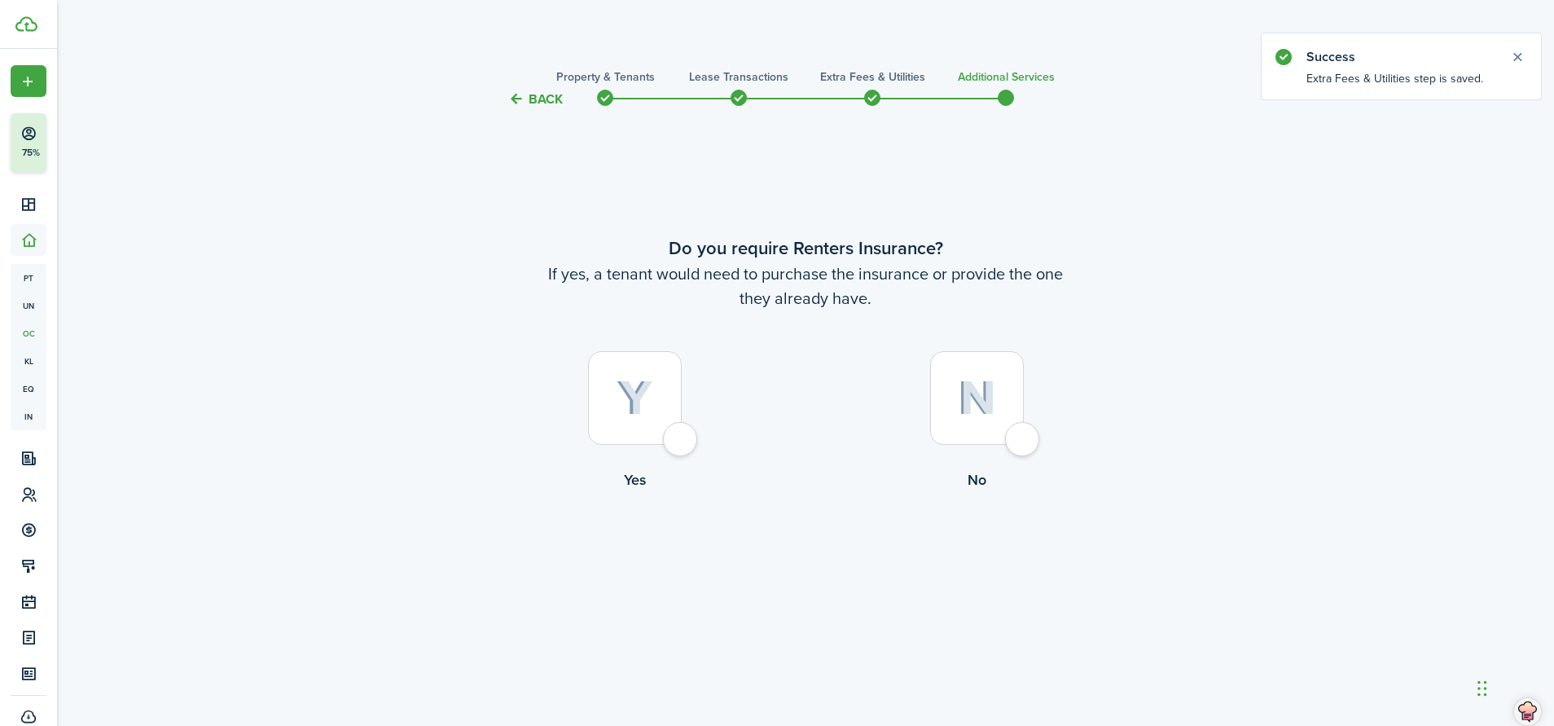
click at [1024, 445] on div at bounding box center [977, 398] width 94 height 94
radio input "true"
click at [823, 554] on button "Complete move in" at bounding box center [806, 558] width 120 height 37
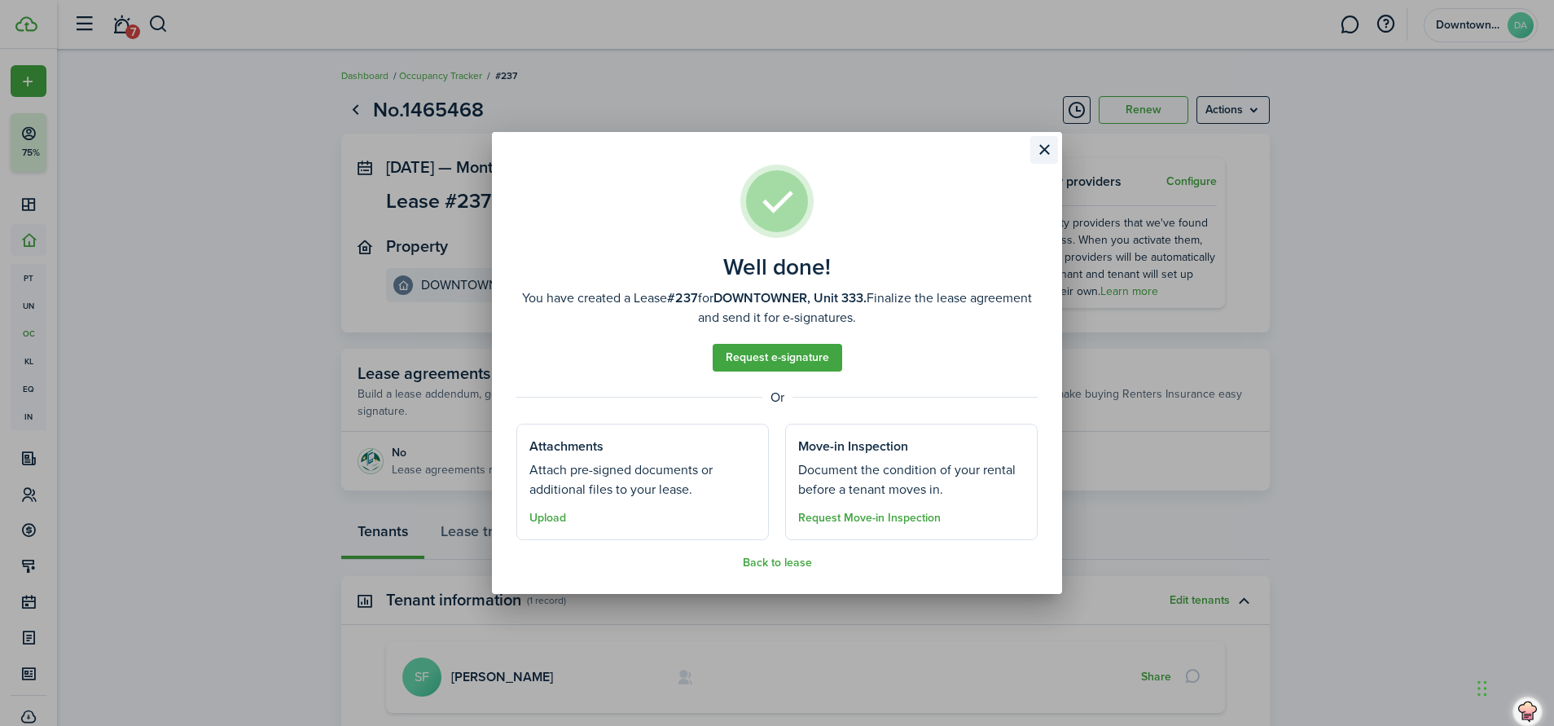
click at [1046, 145] on button "Close modal" at bounding box center [1044, 150] width 28 height 28
